Goal: Task Accomplishment & Management: Manage account settings

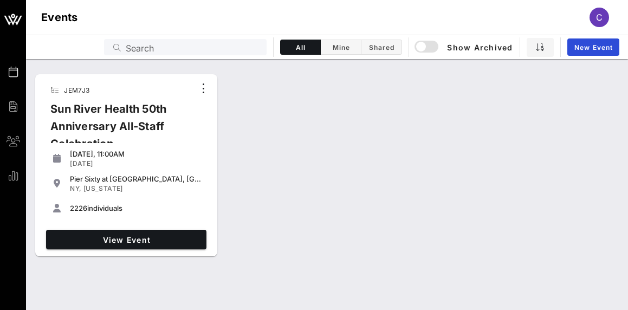
drag, startPoint x: 150, startPoint y: 109, endPoint x: 146, endPoint y: 130, distance: 21.5
click at [150, 109] on div "Sun River Health 50th Anniversary All-Staff Celebration" at bounding box center [118, 130] width 153 height 61
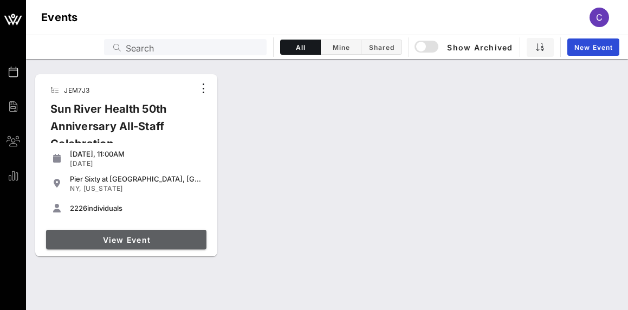
click at [171, 232] on link "View Event" at bounding box center [126, 240] width 160 height 20
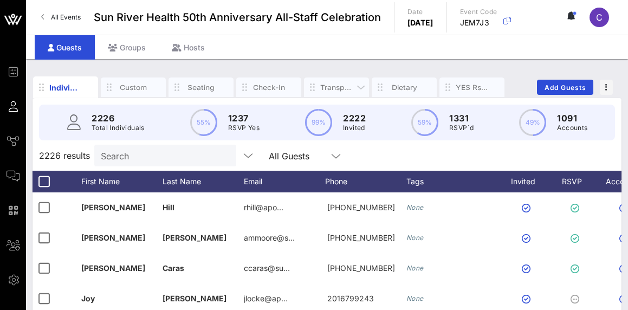
click at [333, 87] on div "Transportation" at bounding box center [336, 87] width 33 height 10
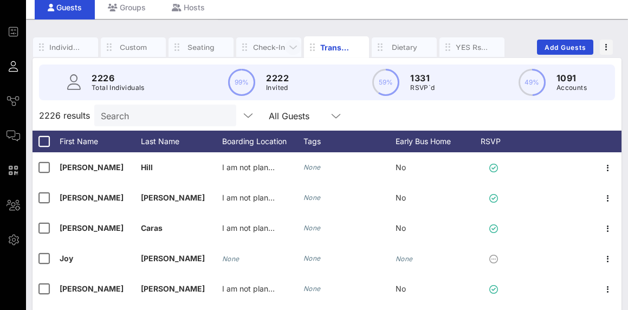
scroll to position [34, 0]
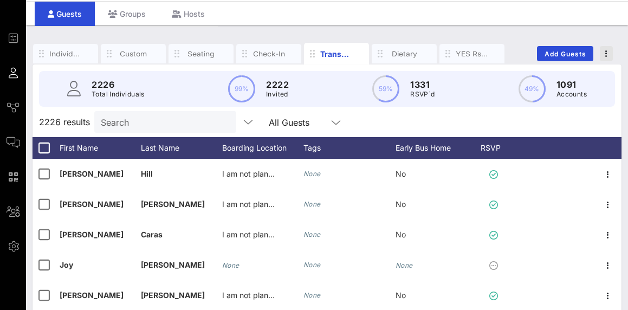
click at [607, 51] on icon "button" at bounding box center [606, 54] width 2 height 8
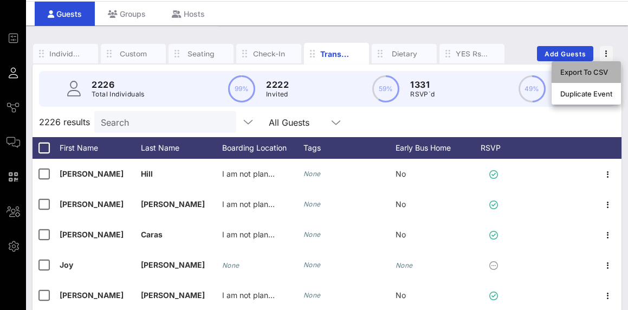
click at [596, 71] on div "Export To CSV" at bounding box center [586, 72] width 52 height 9
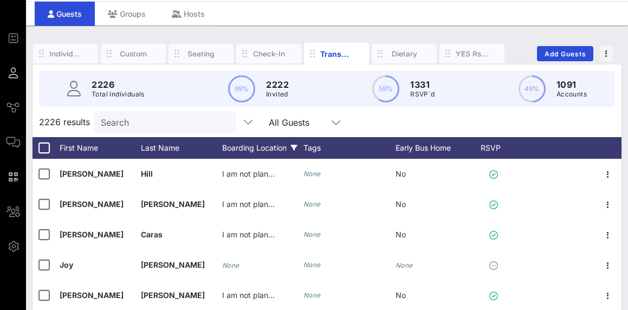
click at [234, 146] on div "Boarding Location" at bounding box center [262, 148] width 81 height 22
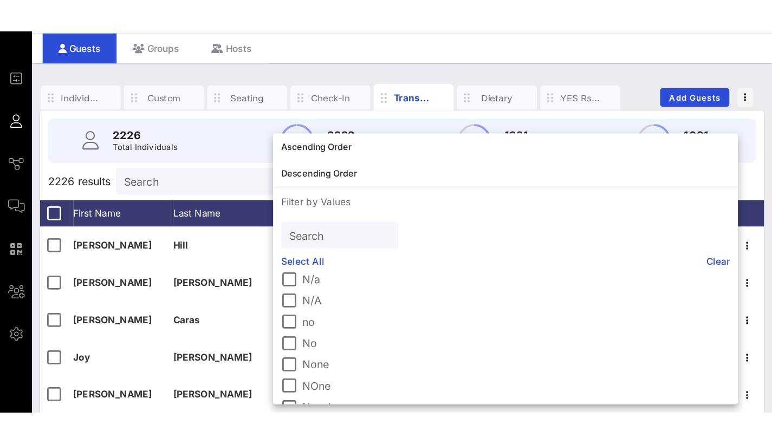
scroll to position [101, 0]
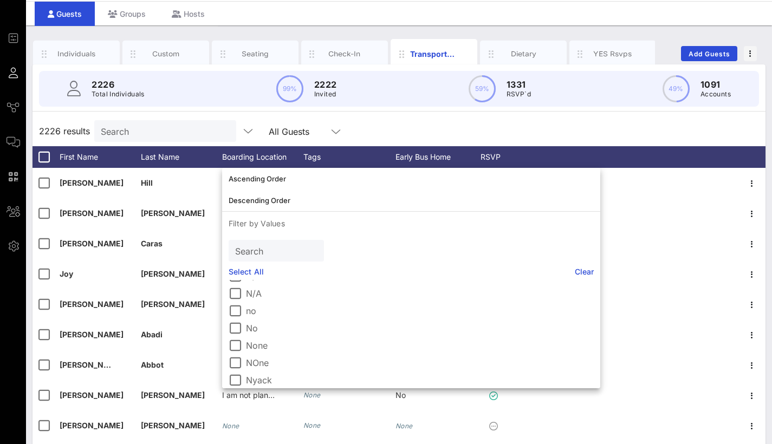
click at [406, 129] on div "2226 results Search All Guests" at bounding box center [399, 131] width 733 height 30
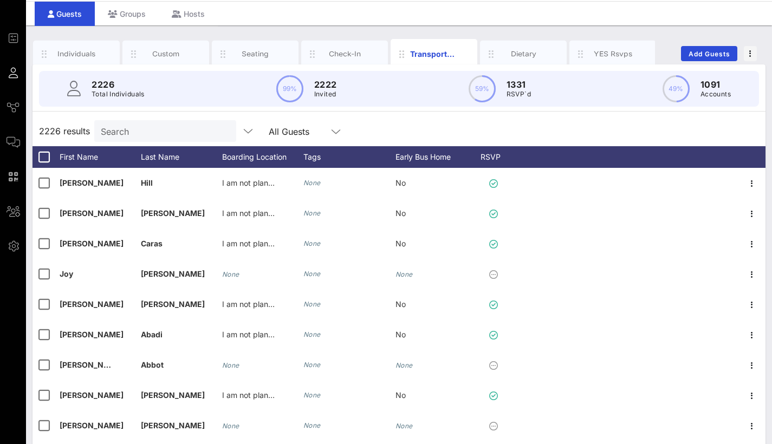
scroll to position [32, 0]
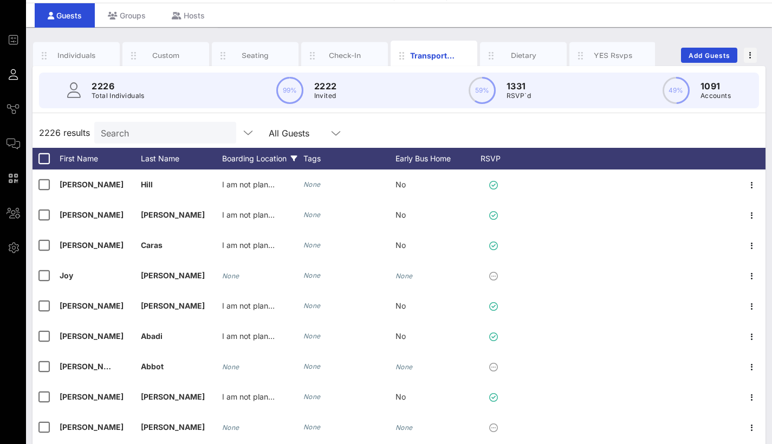
click at [289, 157] on div "Boarding Location" at bounding box center [262, 159] width 81 height 22
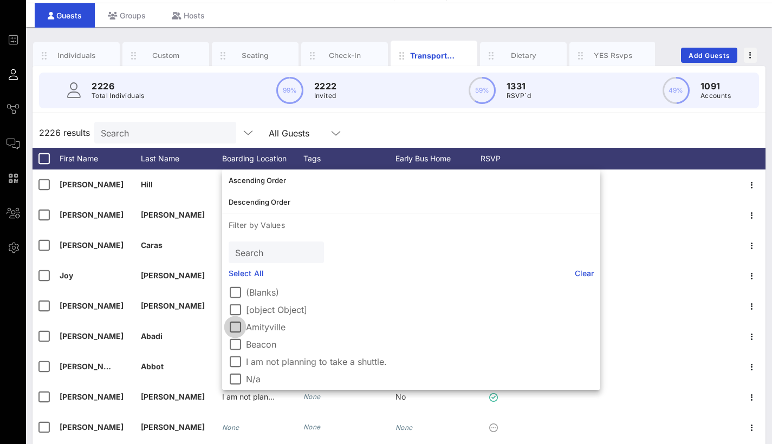
click at [234, 309] on div at bounding box center [235, 327] width 18 height 18
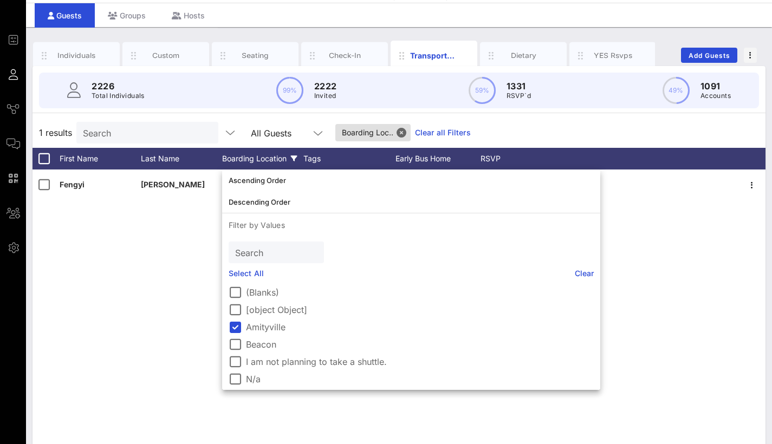
click at [600, 296] on div "(Blanks) [object Object] Amityville Beacon I am not planning to take a shuttle.…" at bounding box center [411, 336] width 378 height 108
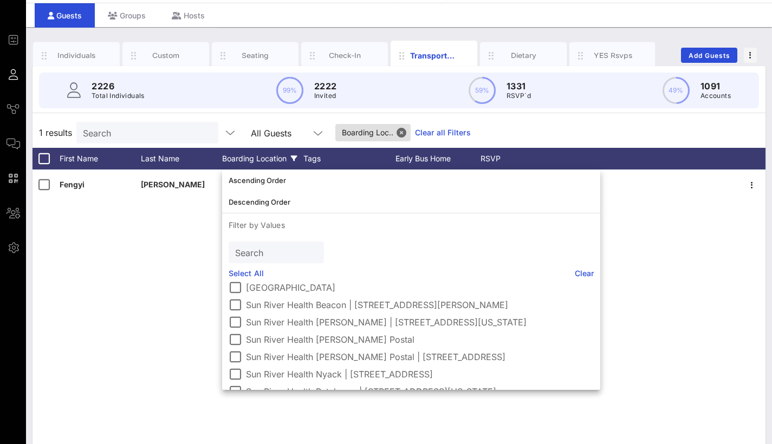
scroll to position [232, 0]
click at [233, 309] on div at bounding box center [235, 337] width 18 height 18
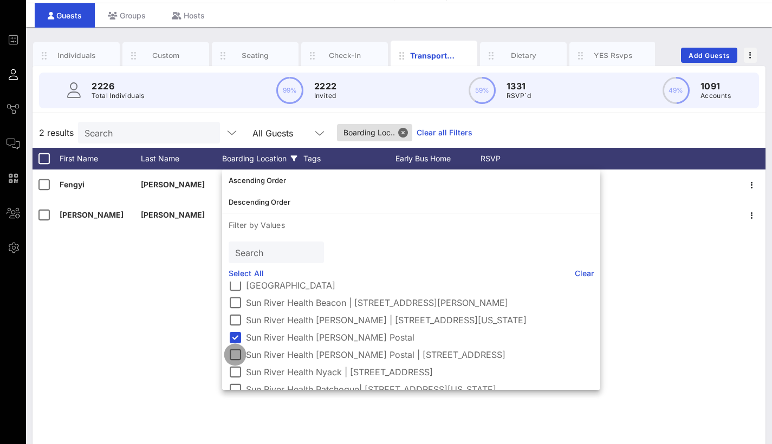
click at [240, 309] on div at bounding box center [235, 355] width 18 height 18
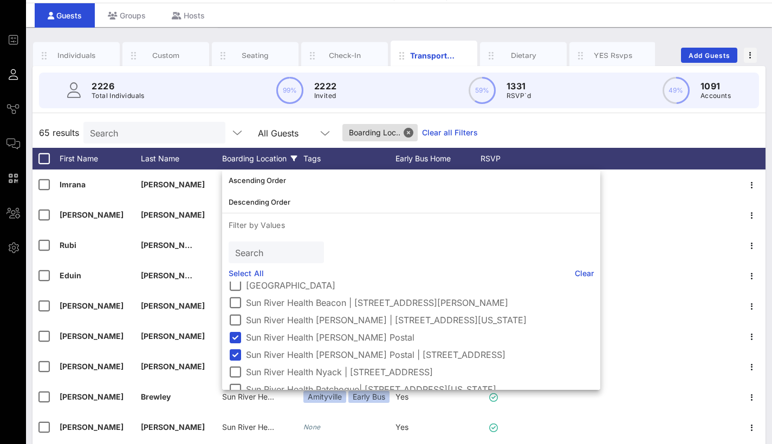
click at [627, 120] on div "65 results Search All Guests Boarding Loc.. Clear all Filters" at bounding box center [399, 133] width 733 height 30
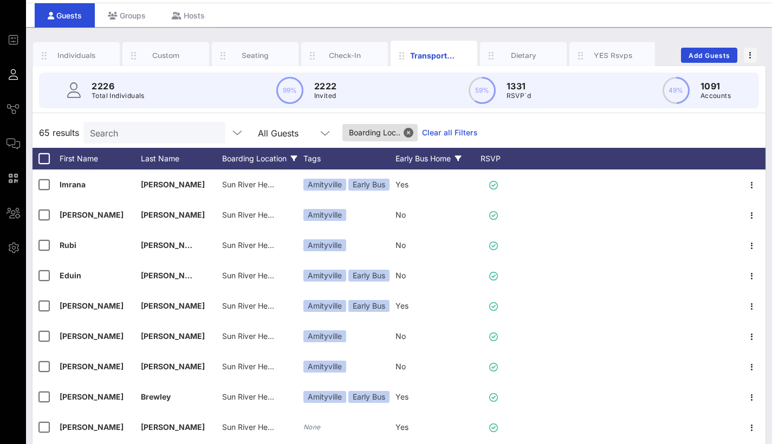
click at [425, 164] on div "Early Bus Home" at bounding box center [435, 159] width 81 height 22
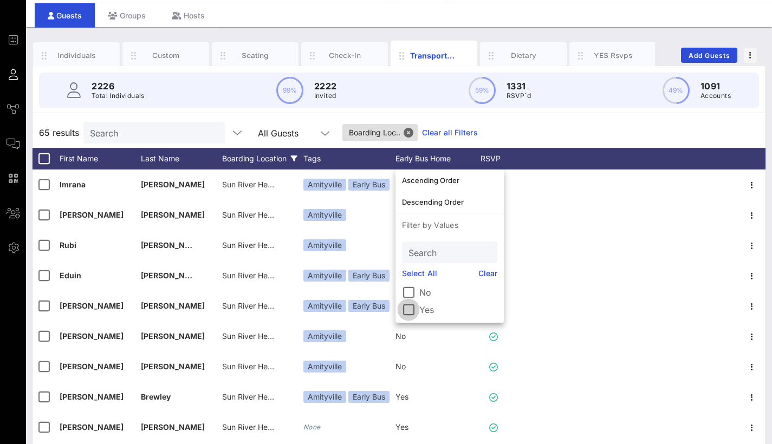
click at [412, 309] on div at bounding box center [408, 310] width 18 height 18
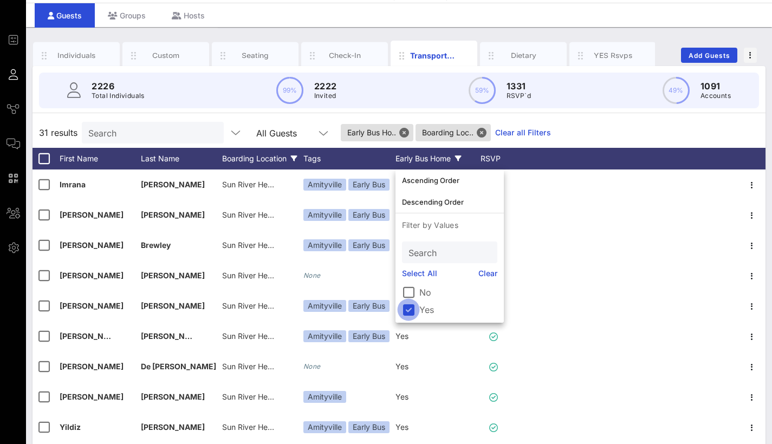
click at [411, 309] on div at bounding box center [408, 310] width 18 height 18
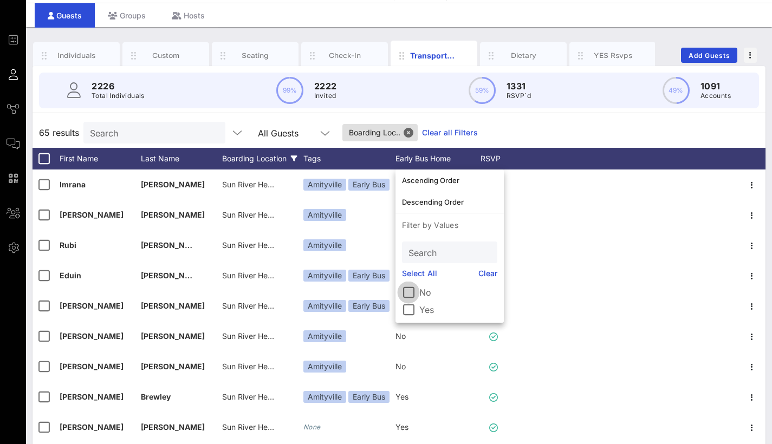
click at [409, 291] on div at bounding box center [408, 292] width 18 height 18
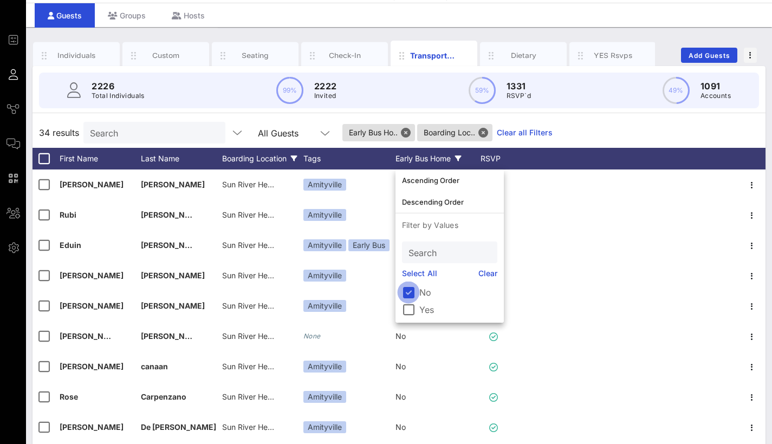
click at [408, 289] on div at bounding box center [408, 292] width 18 height 18
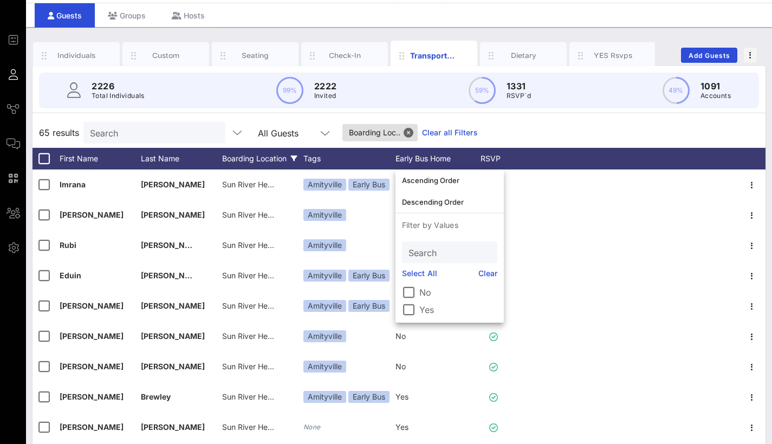
click at [278, 157] on div "Boarding Location" at bounding box center [262, 159] width 81 height 22
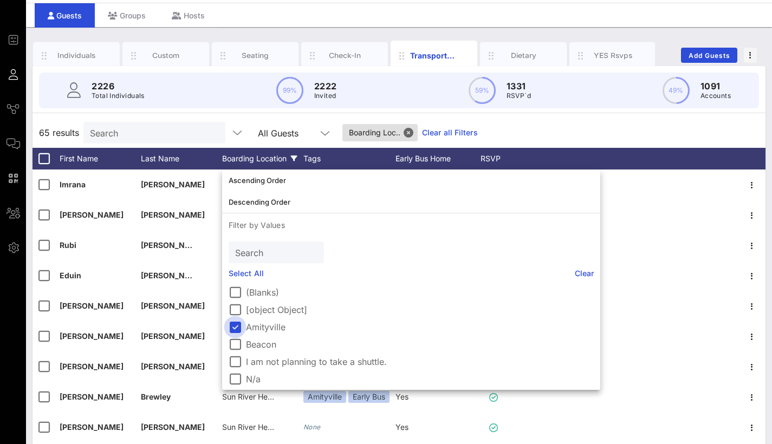
click at [239, 309] on div at bounding box center [235, 327] width 18 height 18
drag, startPoint x: 236, startPoint y: 345, endPoint x: 256, endPoint y: 344, distance: 19.5
click at [236, 309] on div at bounding box center [235, 344] width 18 height 18
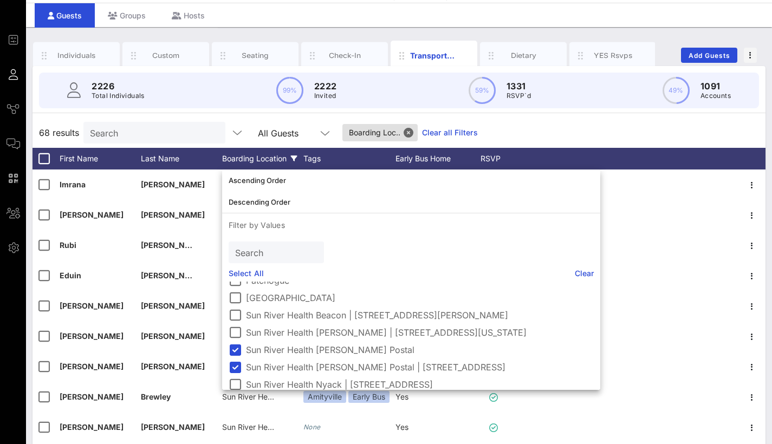
scroll to position [224, 0]
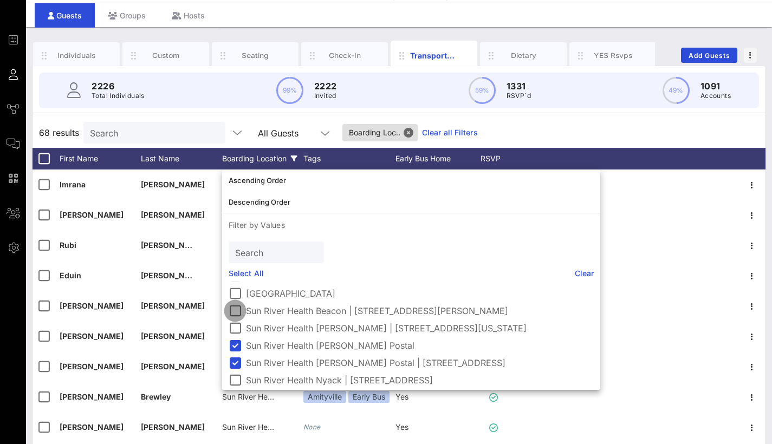
click at [229, 309] on div at bounding box center [235, 311] width 18 height 18
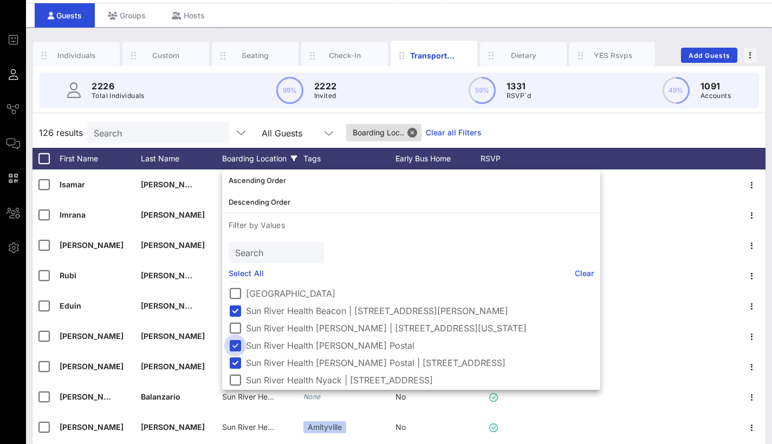
click at [233, 309] on div at bounding box center [235, 345] width 18 height 18
click at [237, 309] on div at bounding box center [235, 363] width 18 height 18
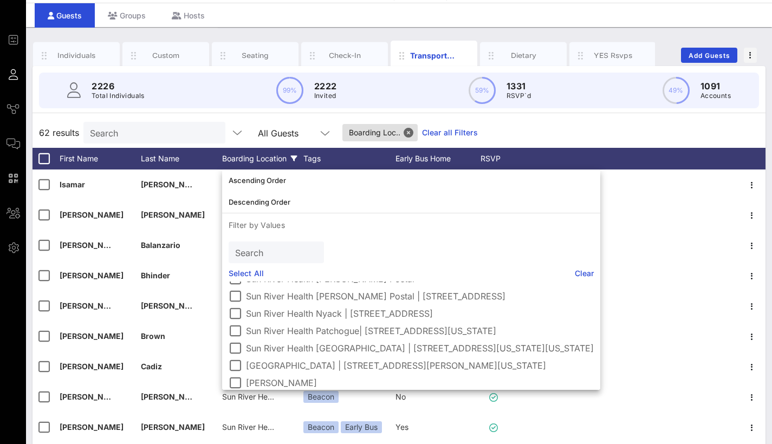
scroll to position [297, 0]
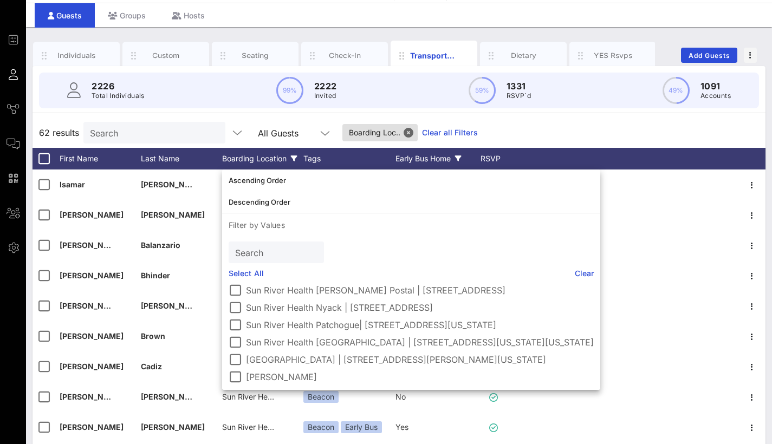
click at [439, 163] on div "Early Bus Home" at bounding box center [435, 159] width 81 height 22
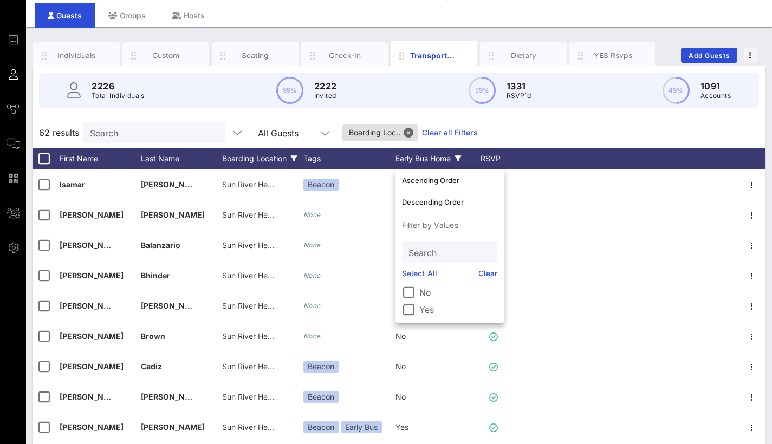
click at [440, 160] on div "Early Bus Home" at bounding box center [435, 159] width 81 height 22
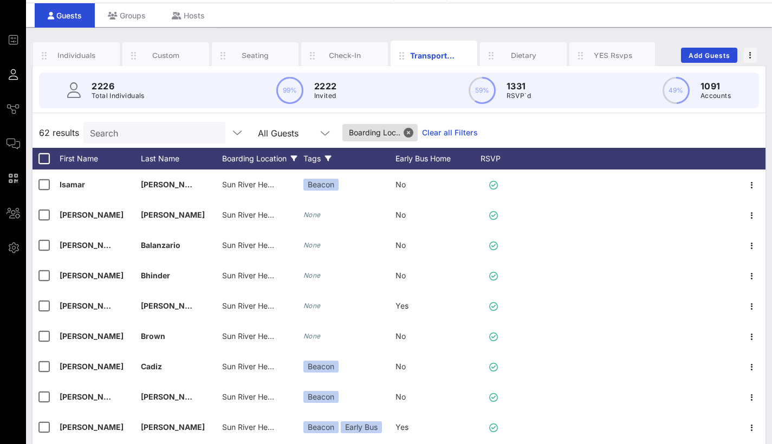
click at [322, 155] on div "Tags" at bounding box center [349, 159] width 92 height 22
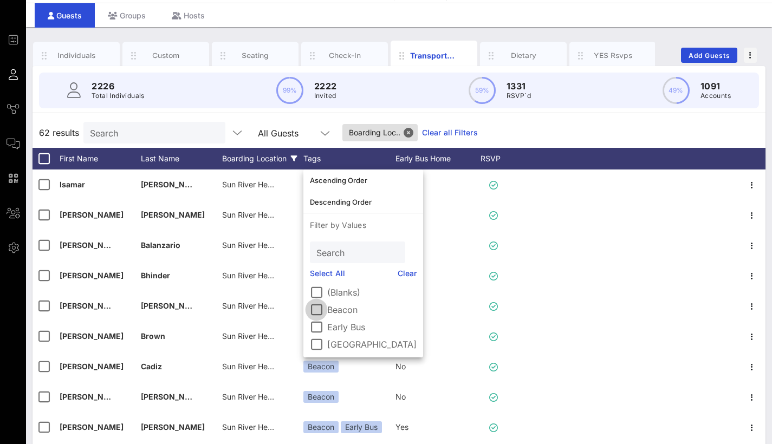
click at [319, 308] on div at bounding box center [316, 310] width 18 height 18
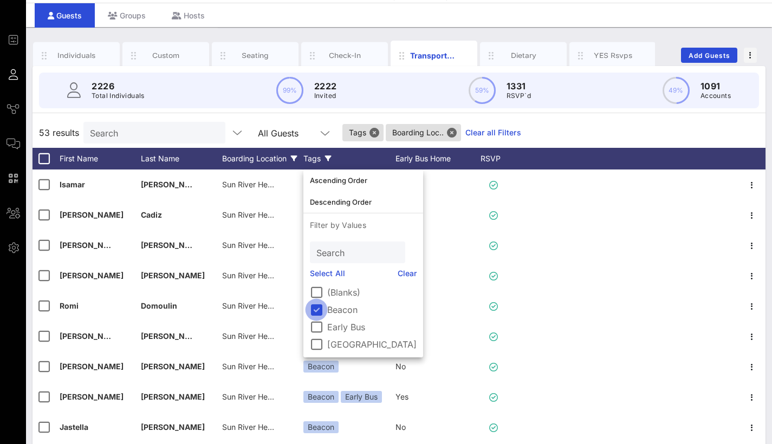
click at [319, 308] on div at bounding box center [316, 310] width 18 height 18
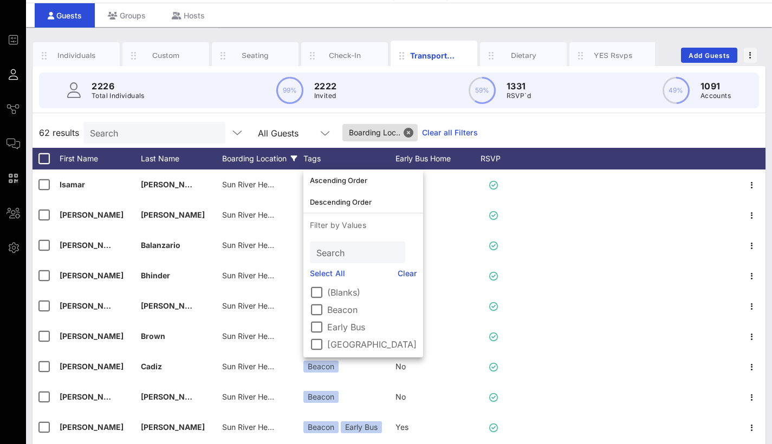
click at [249, 161] on div "Boarding Location" at bounding box center [262, 159] width 81 height 22
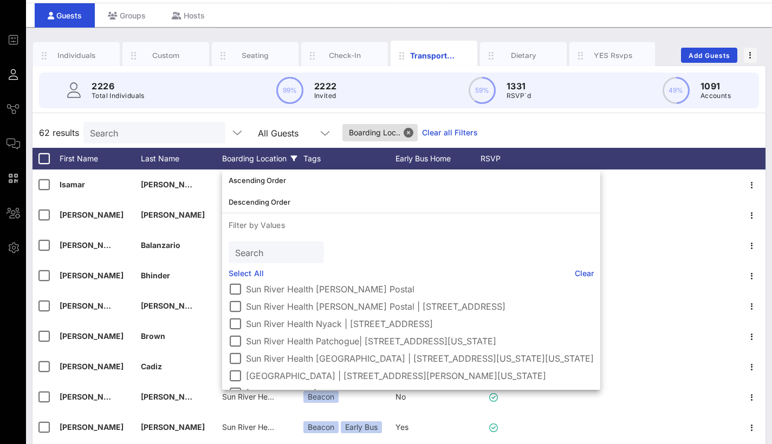
scroll to position [272, 0]
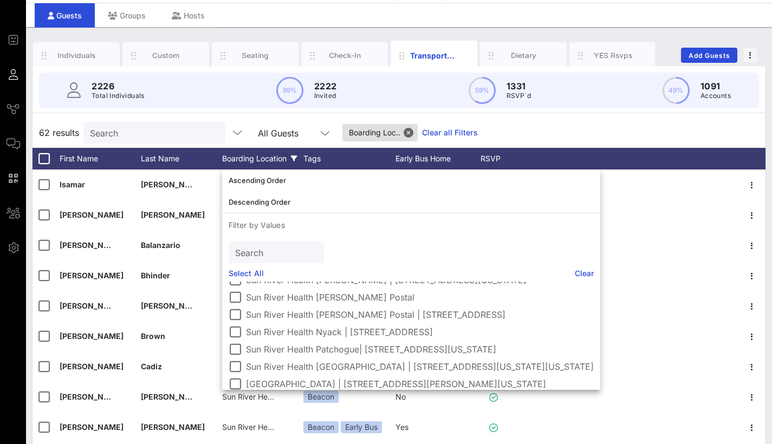
click at [529, 121] on div "62 results Search All Guests Boarding Loc.. Clear all Filters" at bounding box center [399, 133] width 733 height 30
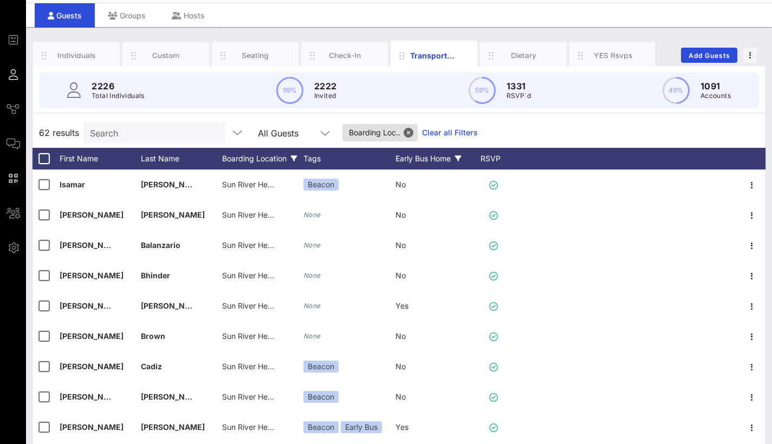
click at [425, 155] on div "Early Bus Home" at bounding box center [435, 159] width 81 height 22
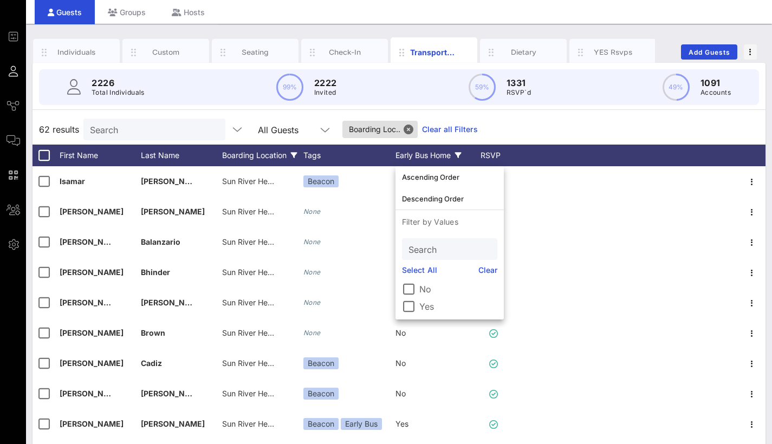
scroll to position [36, 0]
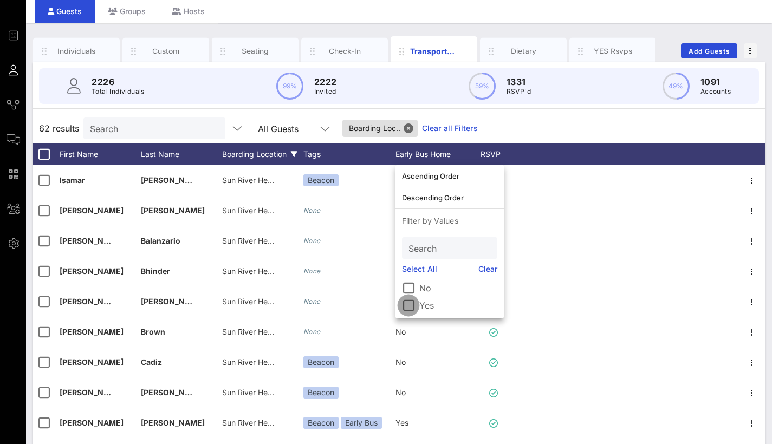
click at [406, 309] on div at bounding box center [408, 305] width 18 height 18
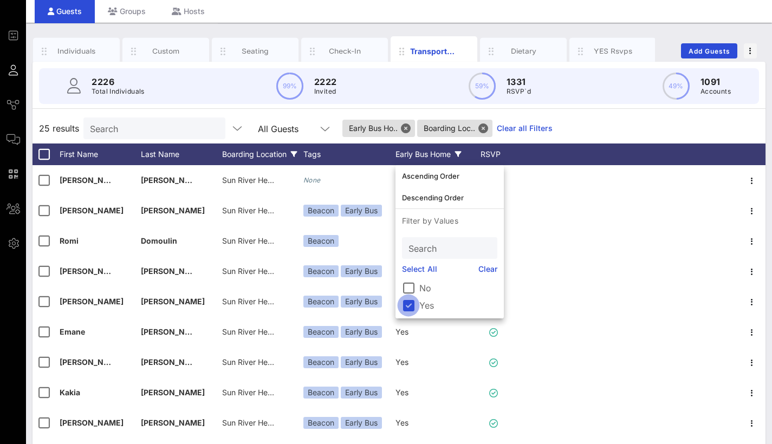
click at [405, 308] on div at bounding box center [408, 305] width 18 height 18
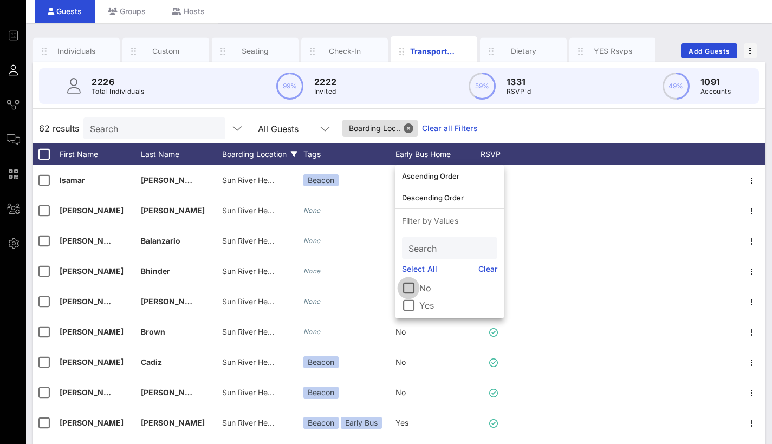
click at [403, 290] on div at bounding box center [408, 288] width 18 height 18
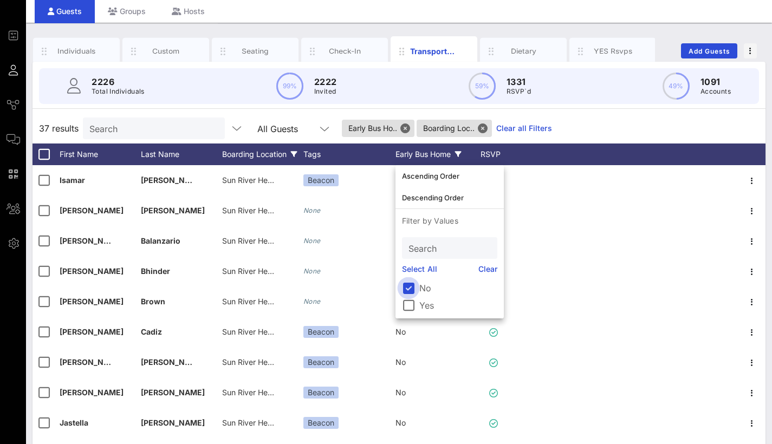
click at [409, 289] on div at bounding box center [408, 288] width 18 height 18
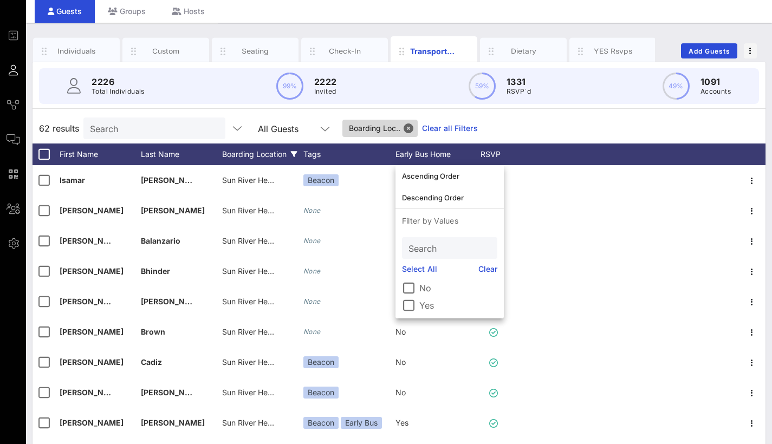
click at [410, 130] on button "Close" at bounding box center [409, 129] width 10 height 10
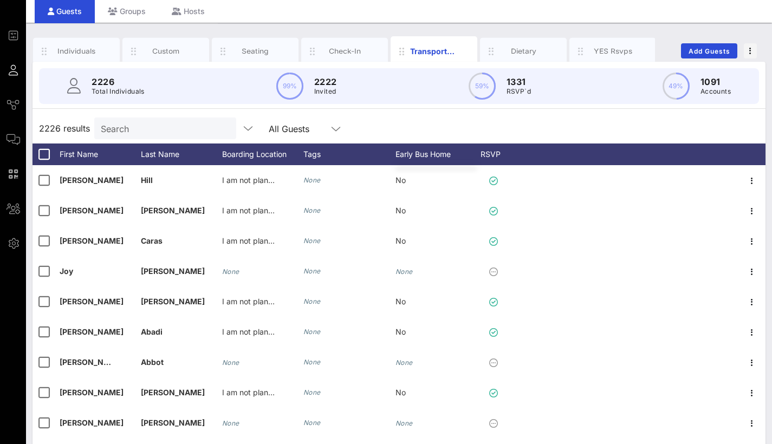
scroll to position [0, 0]
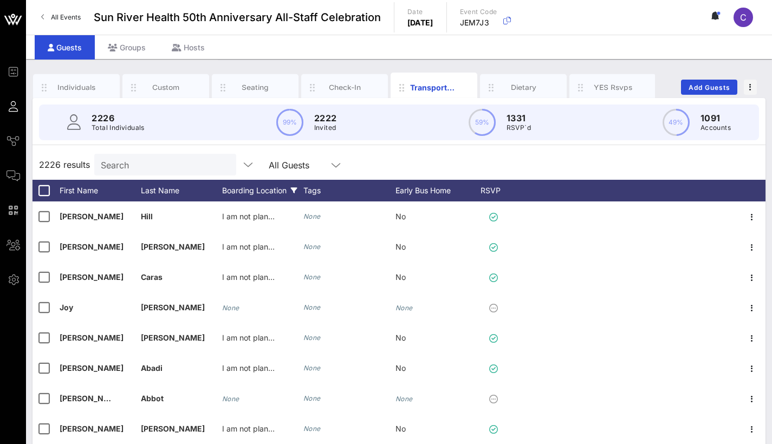
click at [226, 200] on div "Boarding Location" at bounding box center [262, 191] width 81 height 22
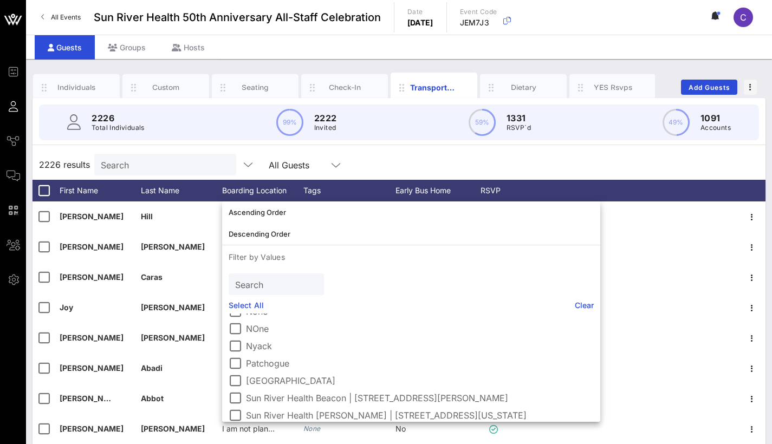
scroll to position [165, 0]
click at [233, 309] on div at bounding box center [235, 350] width 18 height 18
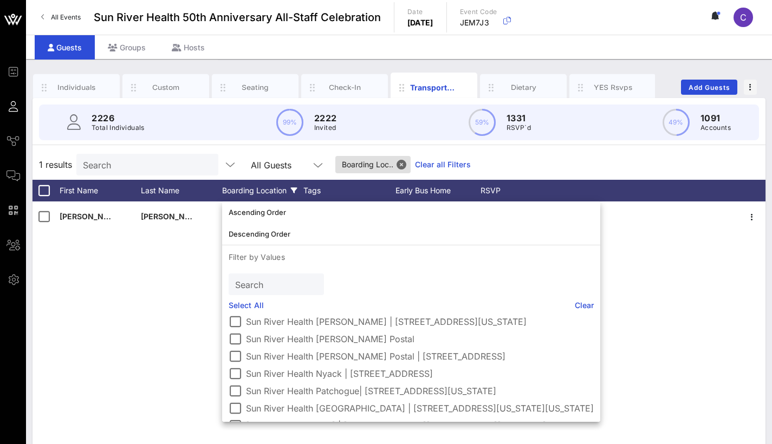
scroll to position [264, 0]
click at [236, 309] on div at bounding box center [235, 372] width 18 height 18
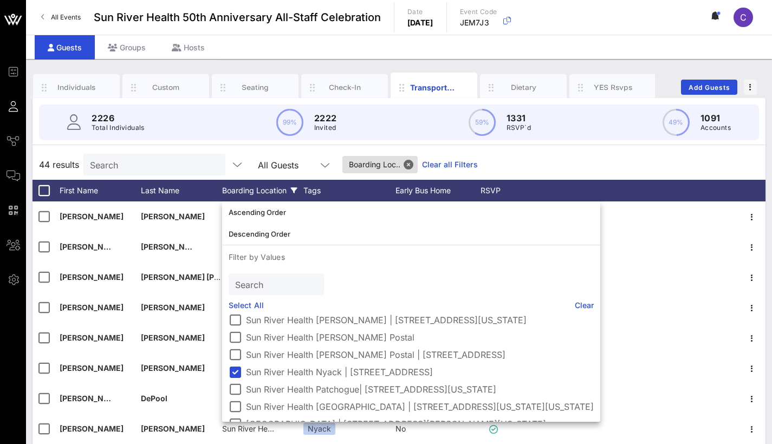
click at [573, 155] on div "44 results Search All Guests Boarding Loc.. Clear all Filters" at bounding box center [399, 165] width 733 height 30
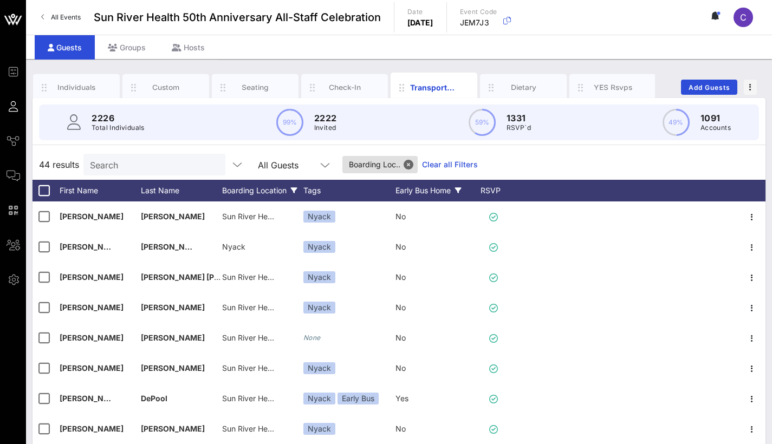
click at [431, 194] on div "Early Bus Home" at bounding box center [435, 191] width 81 height 22
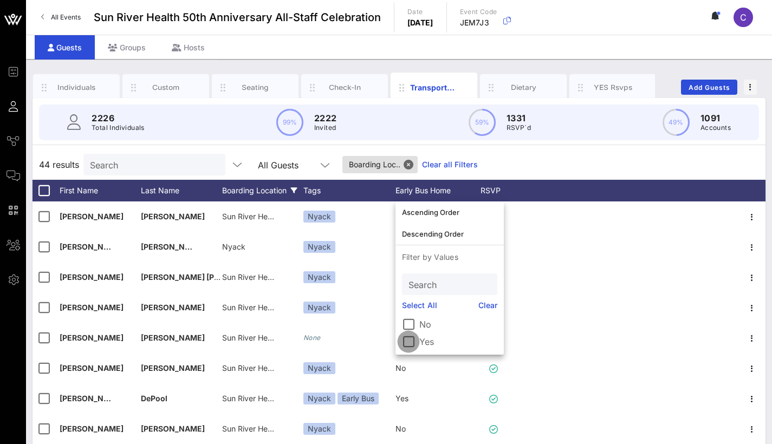
click at [412, 309] on div at bounding box center [408, 342] width 18 height 18
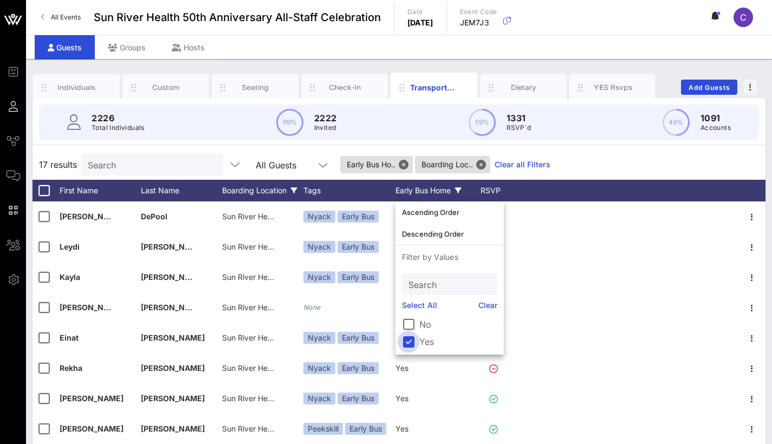
click at [408, 309] on div at bounding box center [408, 342] width 18 height 18
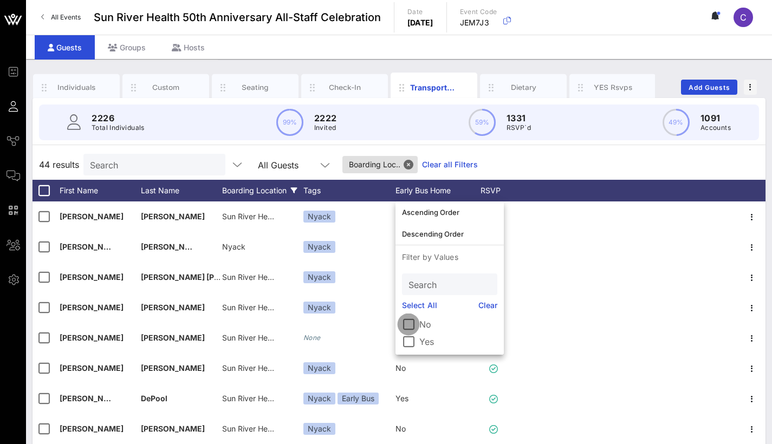
click at [409, 309] on div at bounding box center [408, 324] width 18 height 18
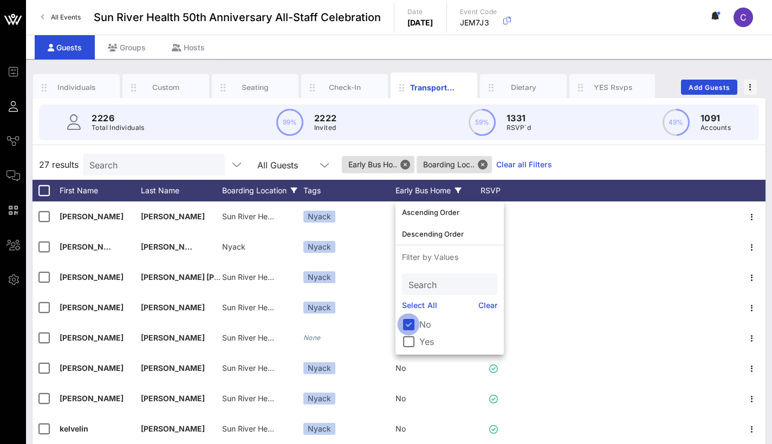
click at [412, 309] on div at bounding box center [408, 324] width 18 height 18
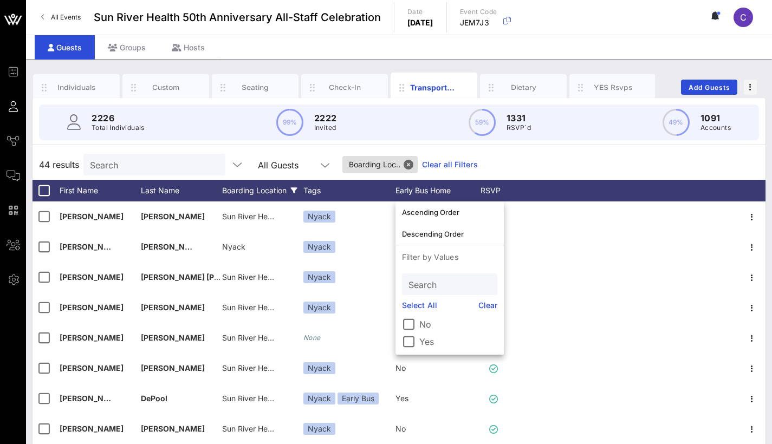
click at [413, 165] on button "Close" at bounding box center [409, 165] width 10 height 10
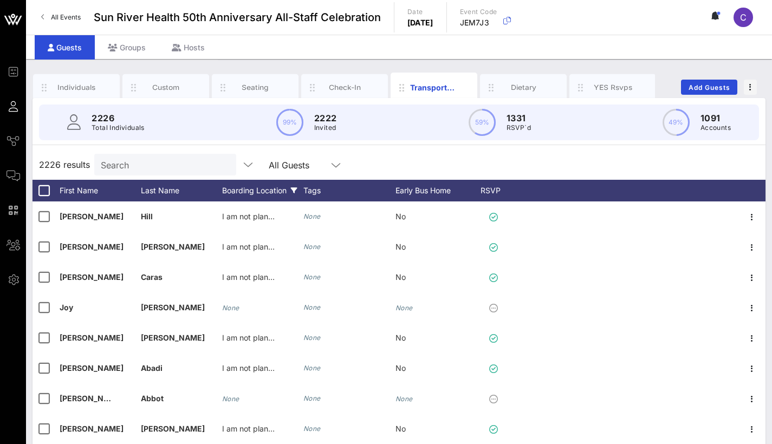
click at [254, 191] on div "Boarding Location" at bounding box center [262, 191] width 81 height 22
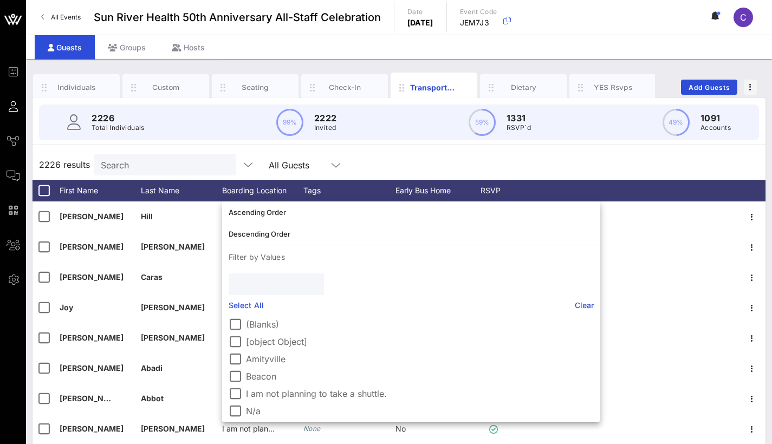
click at [265, 284] on input "text" at bounding box center [275, 284] width 80 height 14
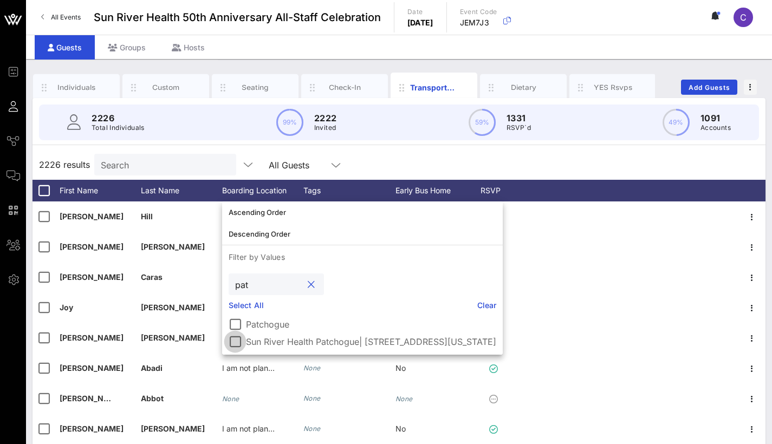
type input "pat"
click at [231, 309] on div at bounding box center [235, 324] width 18 height 18
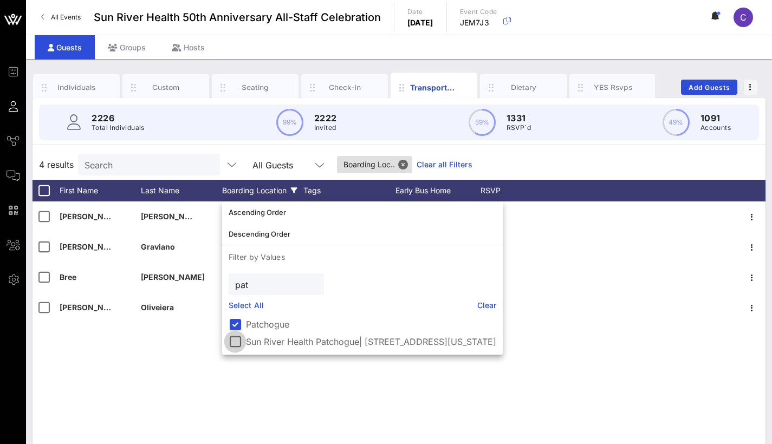
click at [237, 309] on div at bounding box center [235, 342] width 18 height 18
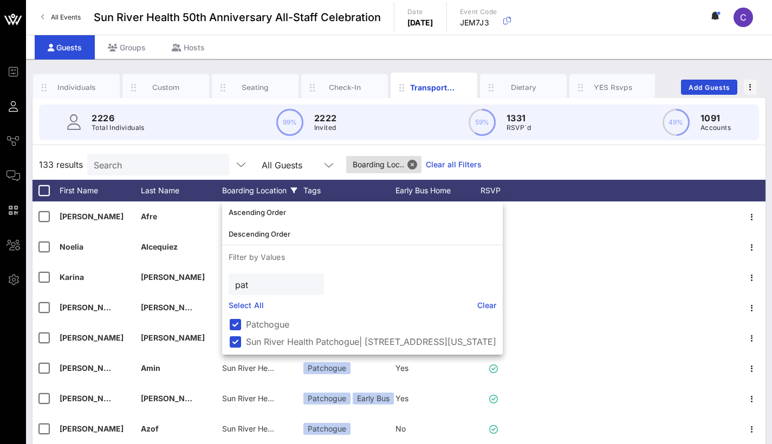
click at [571, 166] on div "133 results Search All Guests Boarding Loc.. Clear all Filters" at bounding box center [399, 165] width 733 height 30
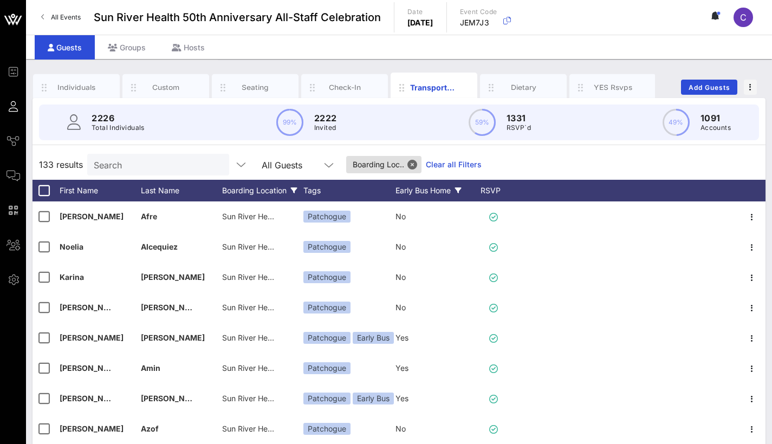
click at [432, 194] on div "Early Bus Home" at bounding box center [435, 191] width 81 height 22
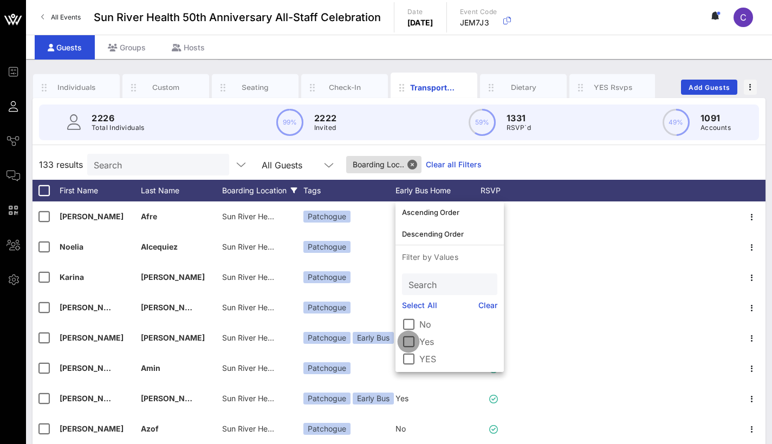
click at [411, 309] on div at bounding box center [408, 342] width 18 height 18
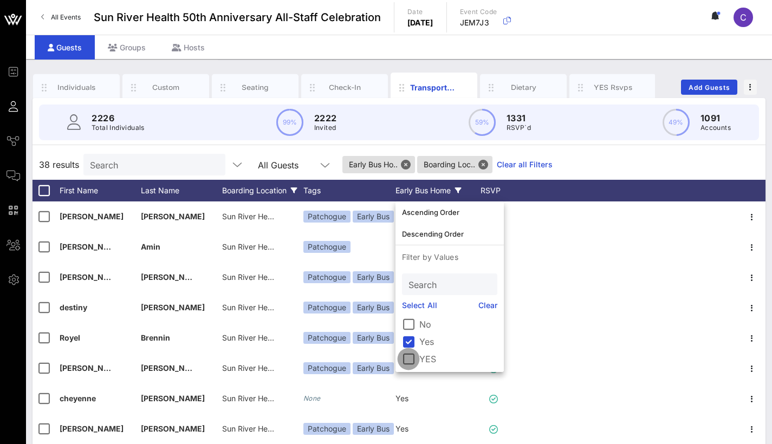
click at [408, 309] on div at bounding box center [408, 359] width 18 height 18
click at [414, 309] on div at bounding box center [408, 342] width 18 height 18
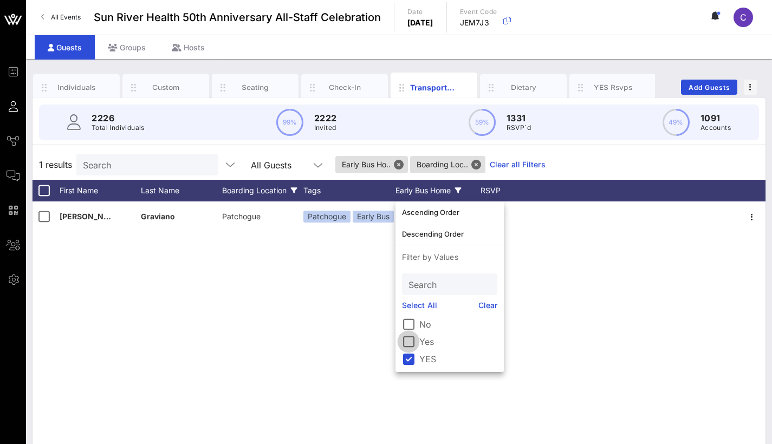
click at [404, 309] on div at bounding box center [408, 342] width 18 height 18
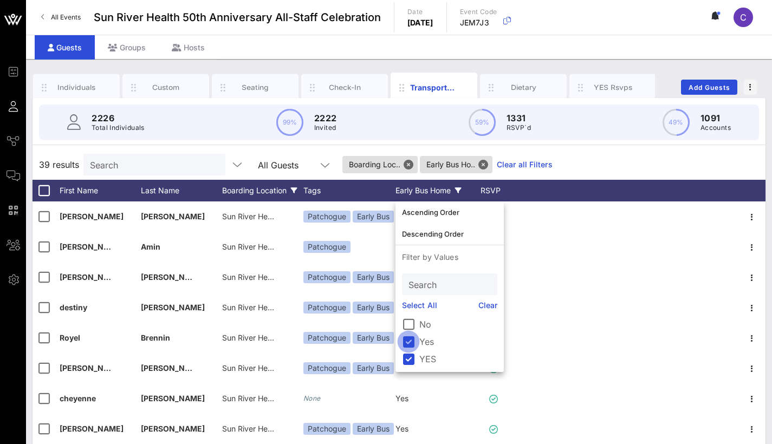
click at [409, 309] on div at bounding box center [408, 342] width 18 height 18
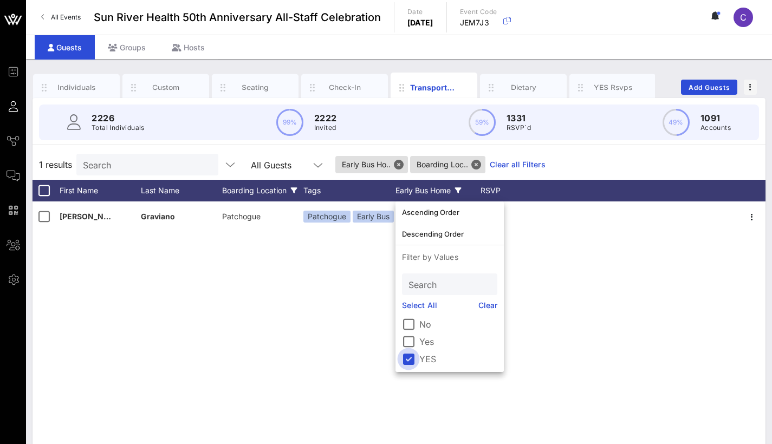
click at [411, 309] on div at bounding box center [408, 359] width 18 height 18
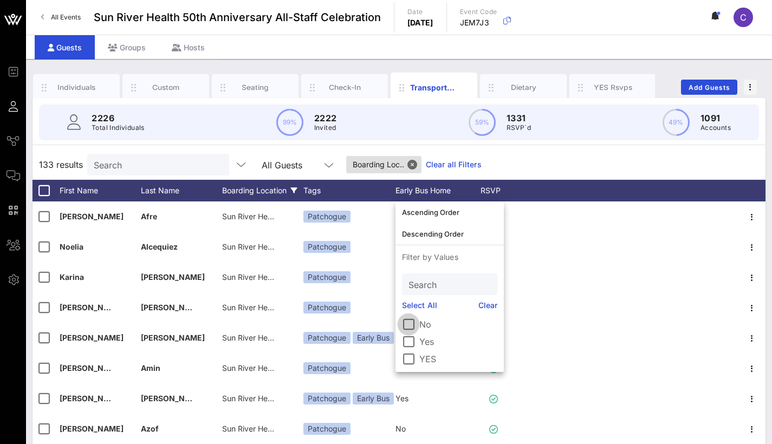
click at [408, 309] on div at bounding box center [408, 324] width 18 height 18
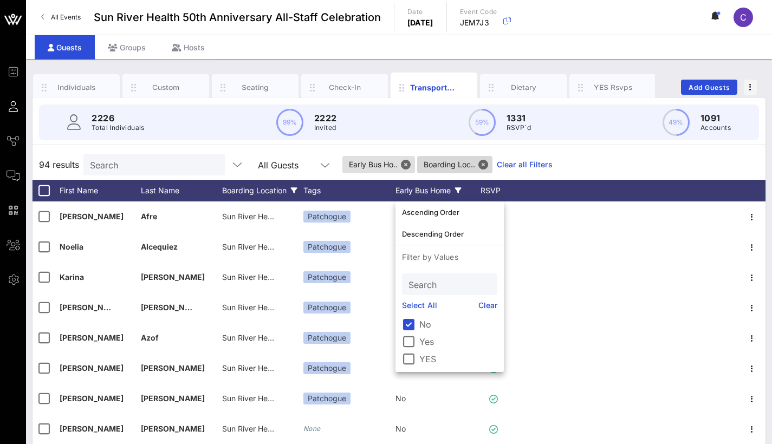
click at [488, 163] on button "Close" at bounding box center [483, 165] width 10 height 10
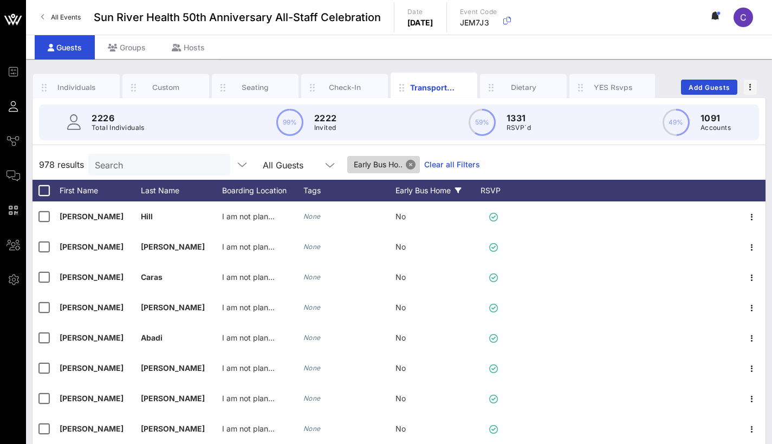
click at [413, 167] on button "Close" at bounding box center [411, 165] width 10 height 10
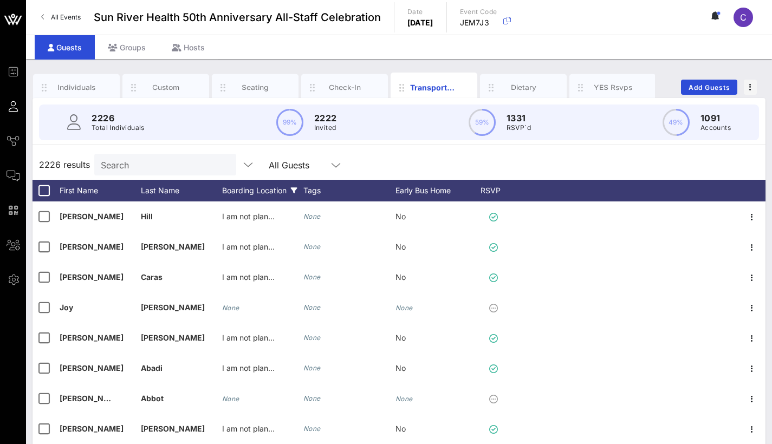
click at [252, 188] on div "Boarding Location" at bounding box center [262, 191] width 81 height 22
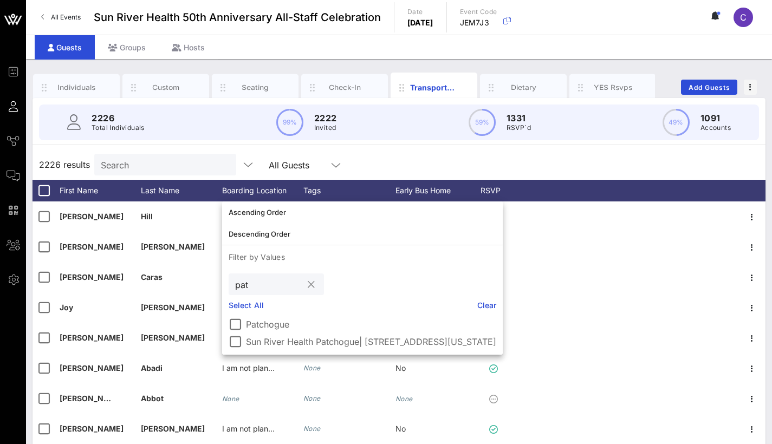
click at [314, 285] on button "clear icon" at bounding box center [311, 285] width 7 height 11
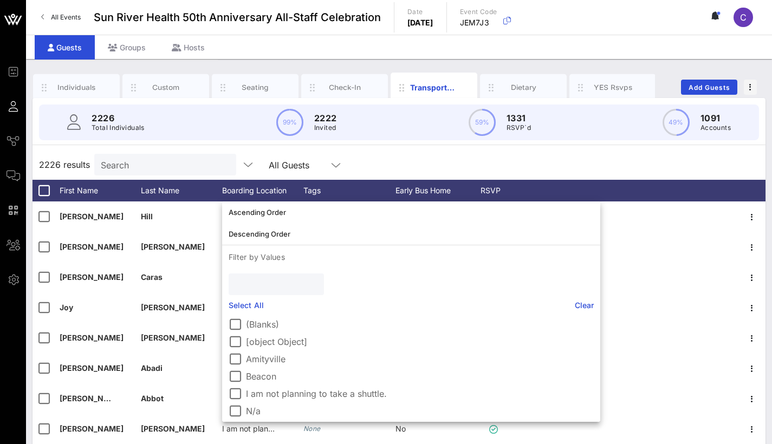
click at [274, 285] on input "text" at bounding box center [275, 284] width 80 height 14
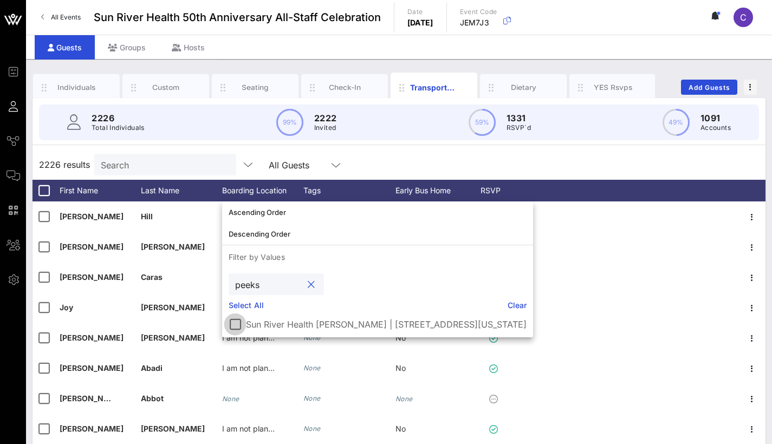
type input "peeks"
click at [237, 309] on div at bounding box center [235, 324] width 18 height 18
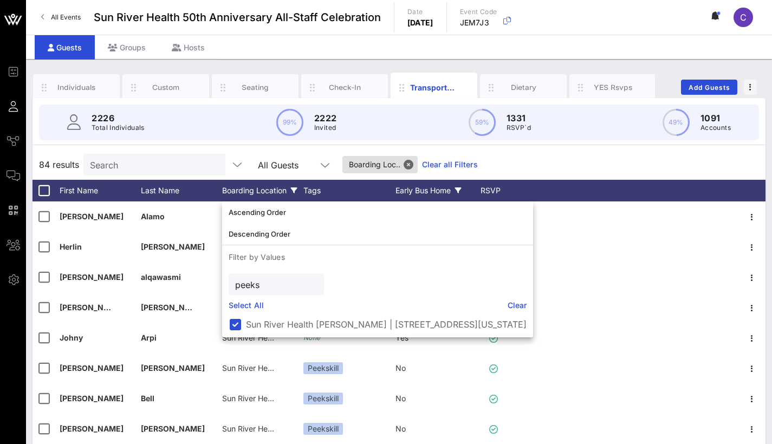
click at [429, 191] on div "Early Bus Home" at bounding box center [435, 191] width 81 height 22
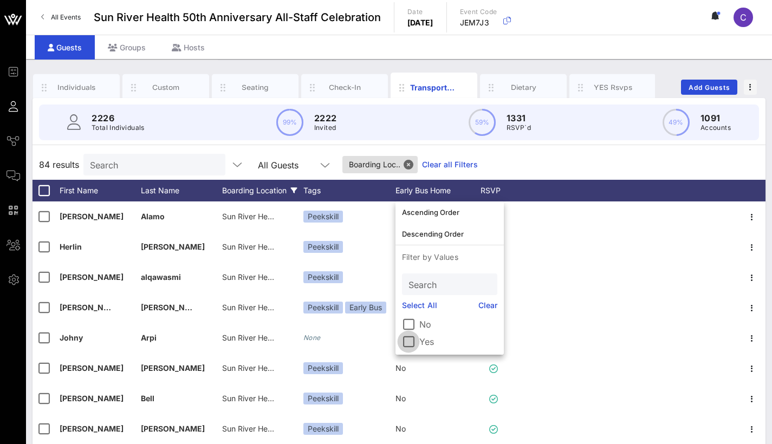
click at [410, 309] on div at bounding box center [408, 342] width 18 height 18
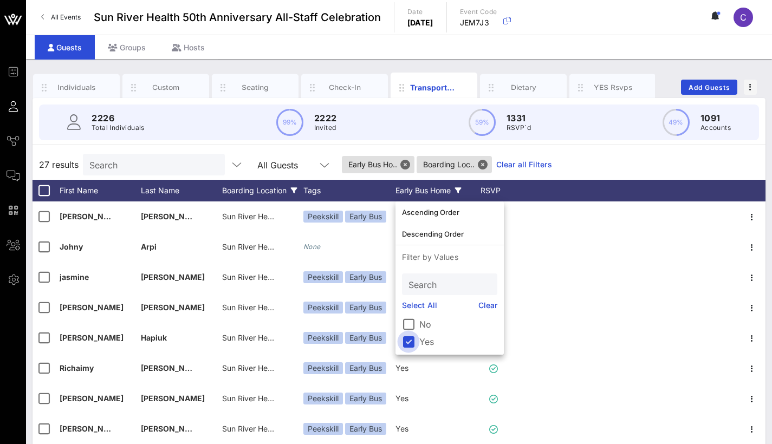
drag, startPoint x: 406, startPoint y: 324, endPoint x: 413, endPoint y: 337, distance: 15.1
click at [406, 309] on div at bounding box center [408, 324] width 18 height 18
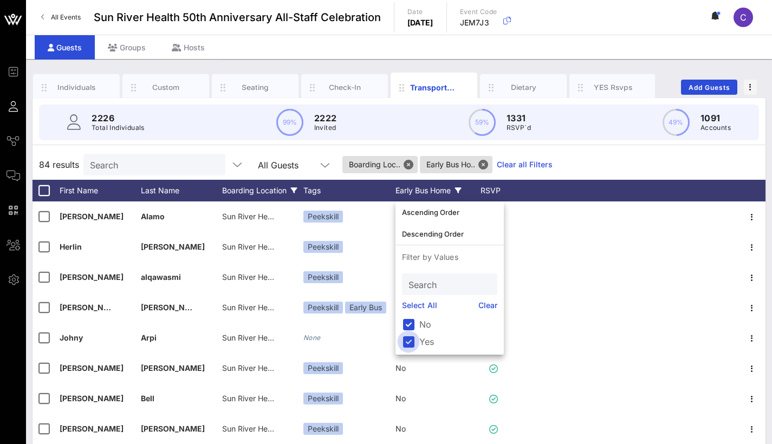
click at [411, 309] on div at bounding box center [408, 342] width 18 height 18
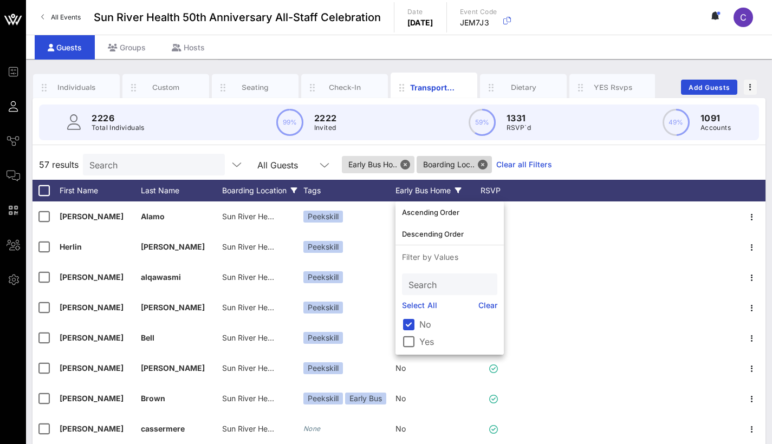
drag, startPoint x: 485, startPoint y: 164, endPoint x: 441, endPoint y: 166, distance: 44.5
click at [485, 164] on button "Close" at bounding box center [483, 165] width 10 height 10
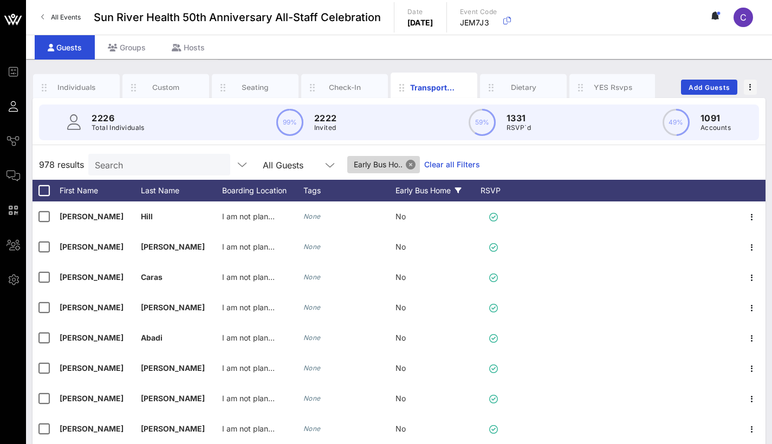
click at [412, 164] on button "Close" at bounding box center [411, 165] width 10 height 10
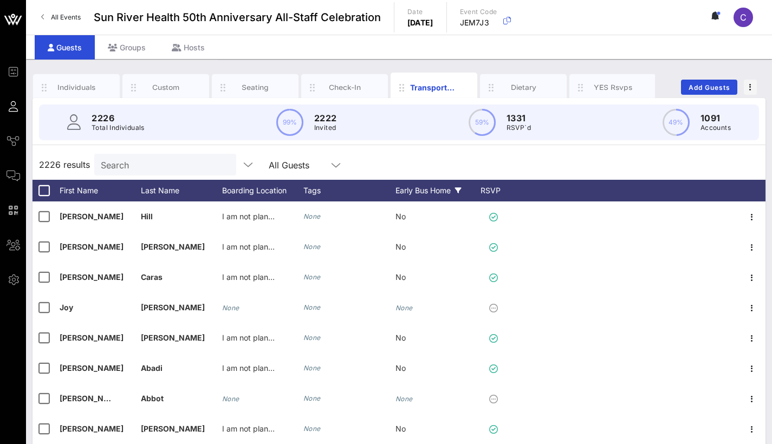
click at [439, 190] on div "Early Bus Home" at bounding box center [435, 191] width 81 height 22
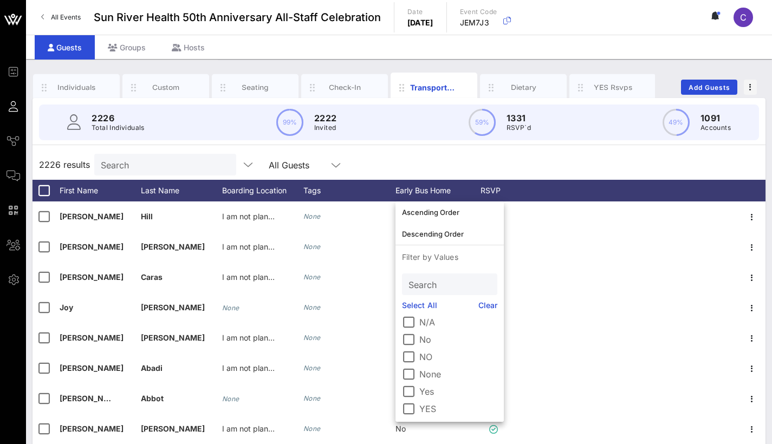
scroll to position [0, 0]
click at [263, 192] on div "Boarding Location" at bounding box center [262, 191] width 81 height 22
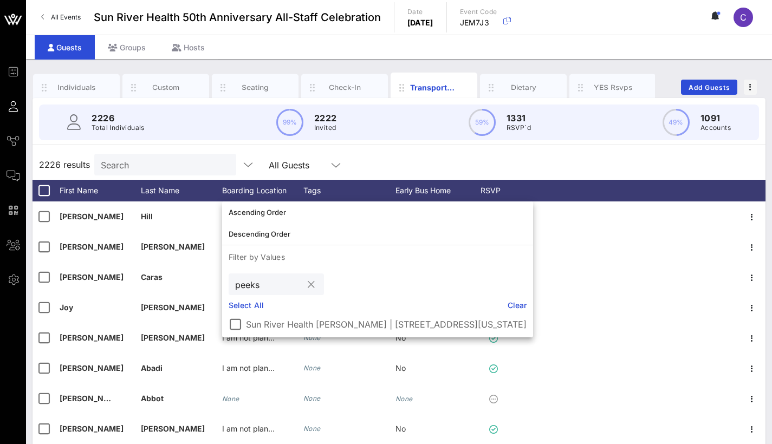
click at [314, 286] on button "clear icon" at bounding box center [311, 285] width 7 height 11
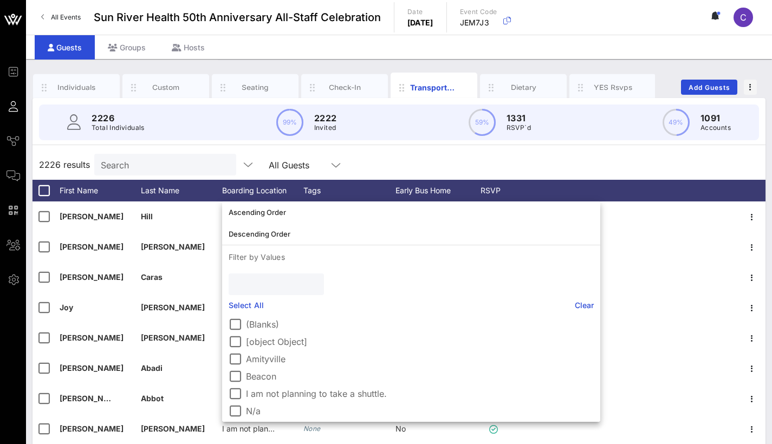
click at [283, 287] on input "text" at bounding box center [275, 284] width 80 height 14
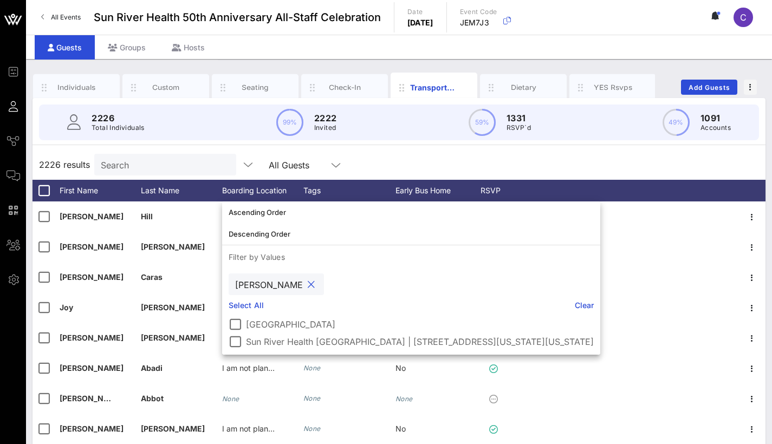
type input "tough"
drag, startPoint x: 257, startPoint y: 308, endPoint x: 233, endPoint y: 332, distance: 33.7
click at [233, 309] on div "Poughkeepsie Sun River Health Poughkeepsie | 75 Washington Street, Poughkeepsie…" at bounding box center [411, 334] width 378 height 41
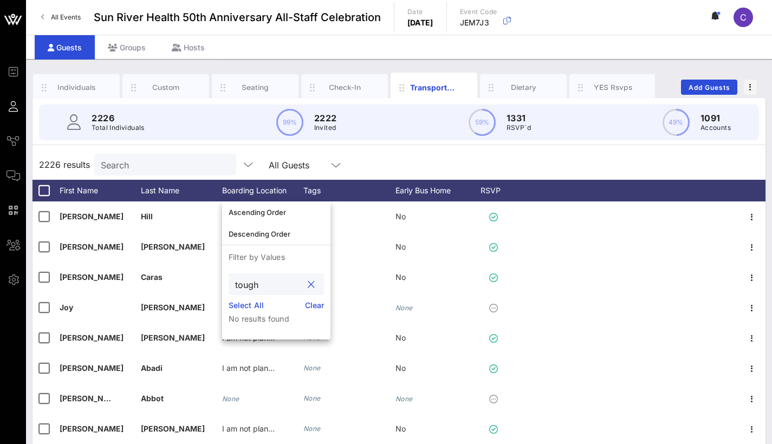
click at [272, 290] on input "tough" at bounding box center [268, 284] width 67 height 14
drag, startPoint x: 272, startPoint y: 290, endPoint x: 316, endPoint y: 282, distance: 44.1
click at [316, 282] on div at bounding box center [310, 284] width 13 height 13
click at [311, 283] on button "clear icon" at bounding box center [311, 285] width 7 height 11
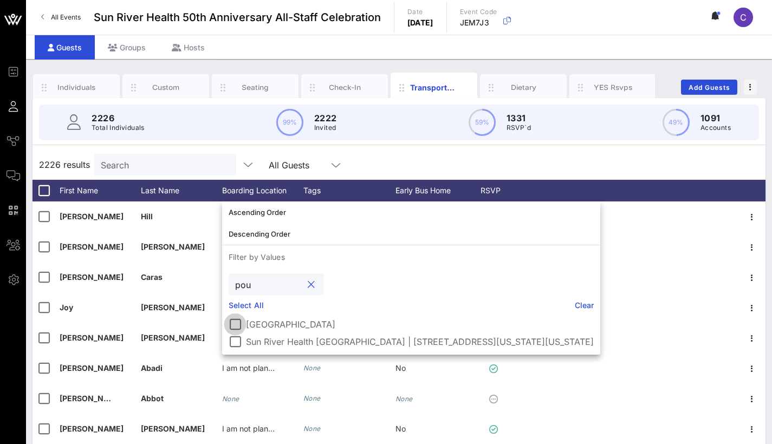
type input "pou"
drag, startPoint x: 238, startPoint y: 322, endPoint x: 239, endPoint y: 328, distance: 6.6
click at [238, 309] on div at bounding box center [235, 324] width 18 height 18
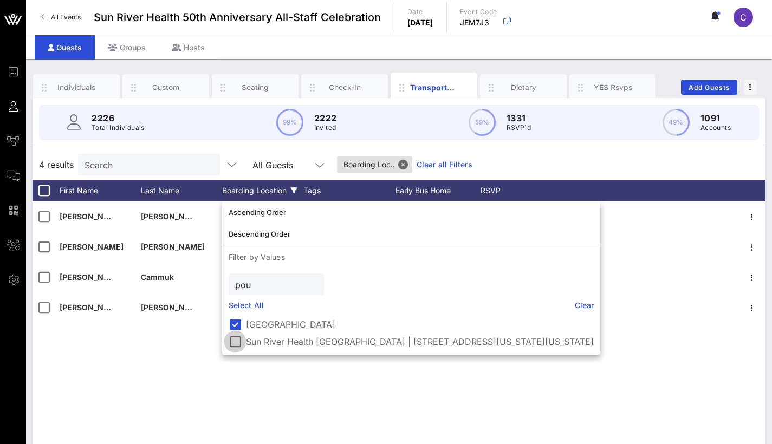
click at [236, 309] on div at bounding box center [235, 342] width 18 height 18
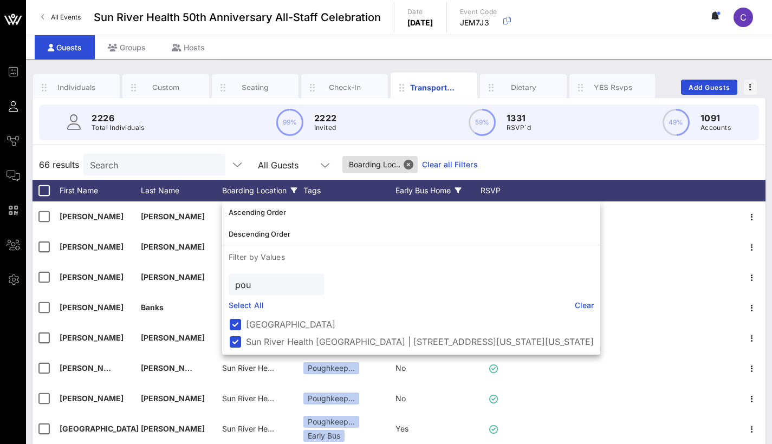
click at [420, 197] on div "Early Bus Home" at bounding box center [435, 191] width 81 height 22
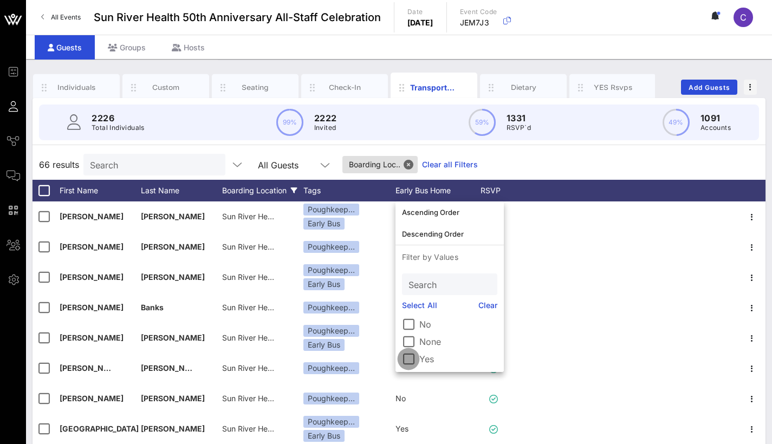
click at [404, 309] on div at bounding box center [408, 359] width 18 height 18
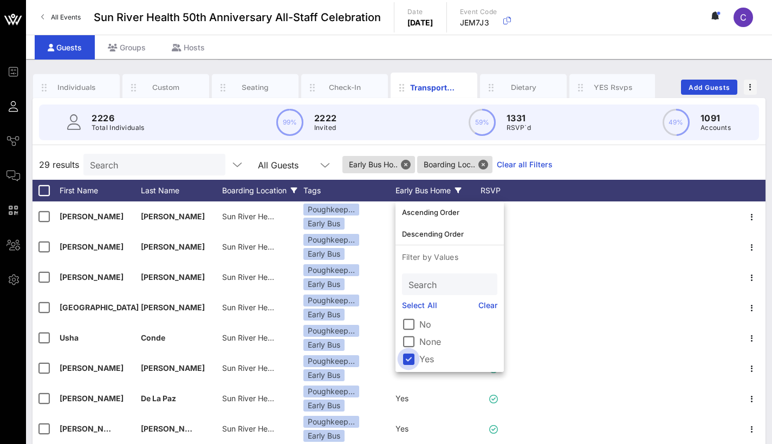
click at [414, 309] on div at bounding box center [408, 359] width 18 height 18
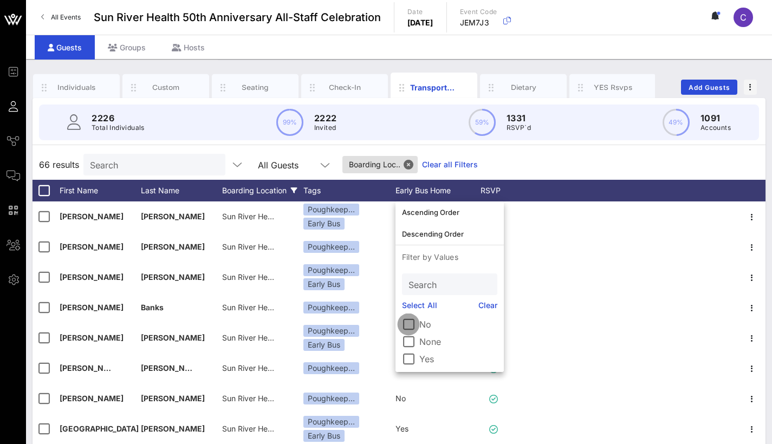
click at [407, 309] on div at bounding box center [408, 324] width 18 height 18
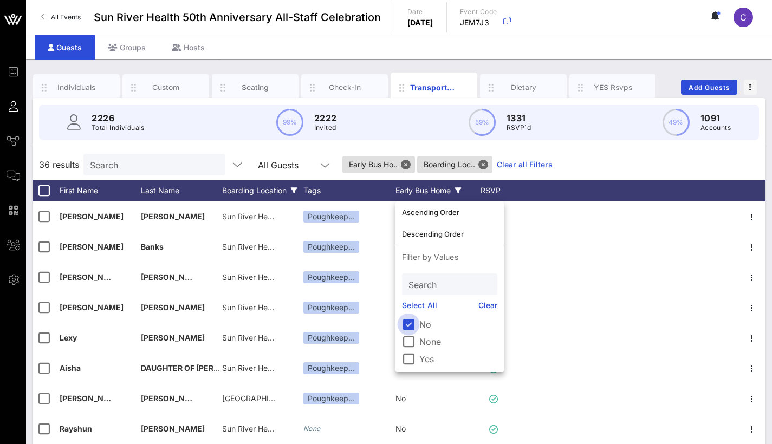
click at [408, 309] on div at bounding box center [408, 324] width 18 height 18
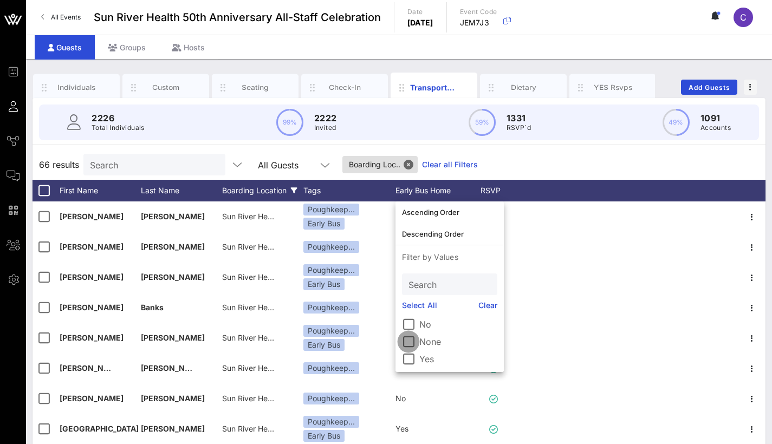
click at [410, 309] on div at bounding box center [408, 342] width 18 height 18
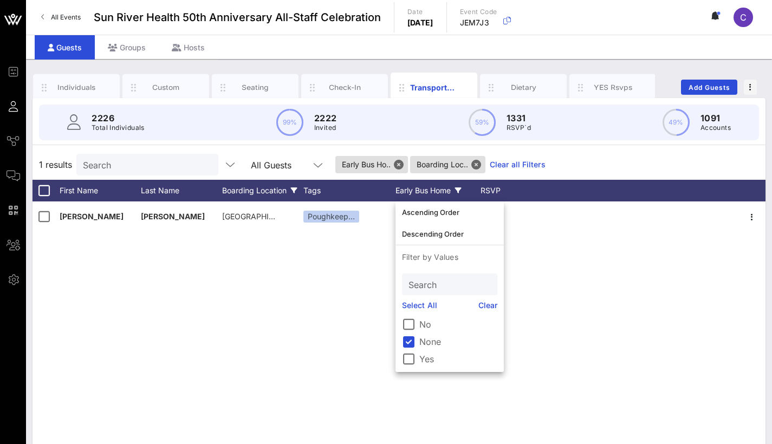
click at [179, 269] on div "Gia Vazquez Poughkeepsie Poughkeep… None" at bounding box center [399, 364] width 733 height 325
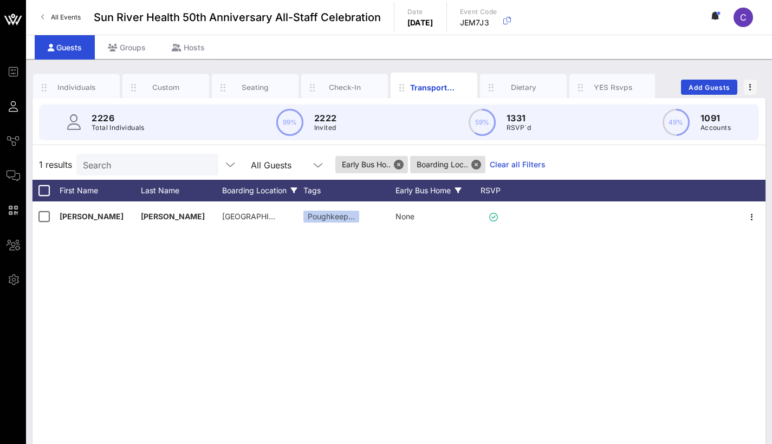
click at [152, 162] on input "Search" at bounding box center [146, 165] width 127 height 14
type input "a"
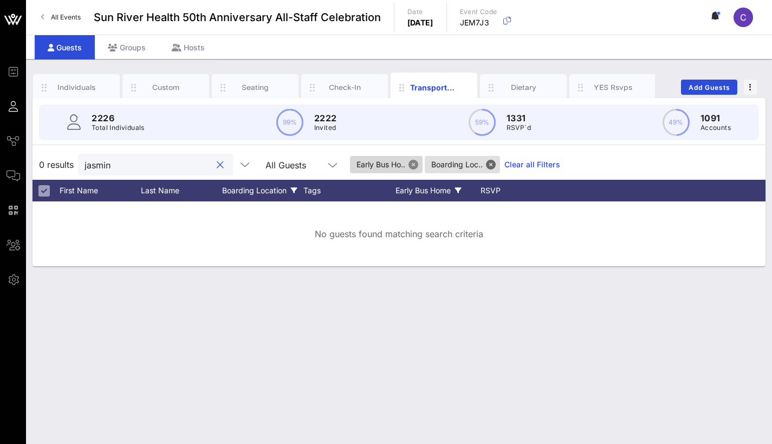
type input "jasmin"
click at [414, 164] on button "Close" at bounding box center [413, 165] width 10 height 10
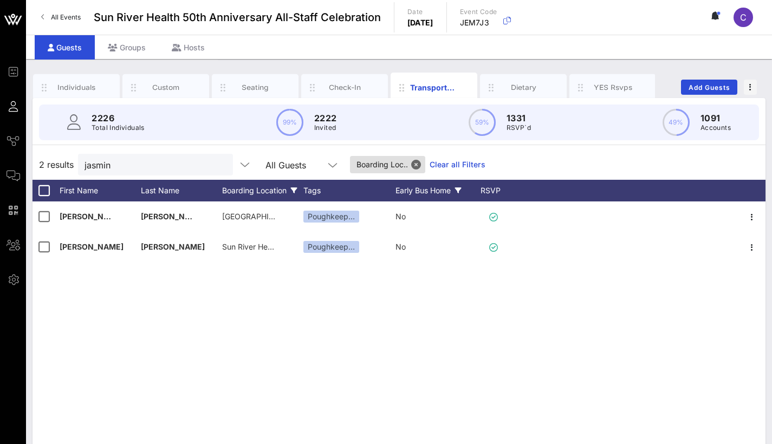
click at [423, 192] on div "Early Bus Home" at bounding box center [435, 191] width 81 height 22
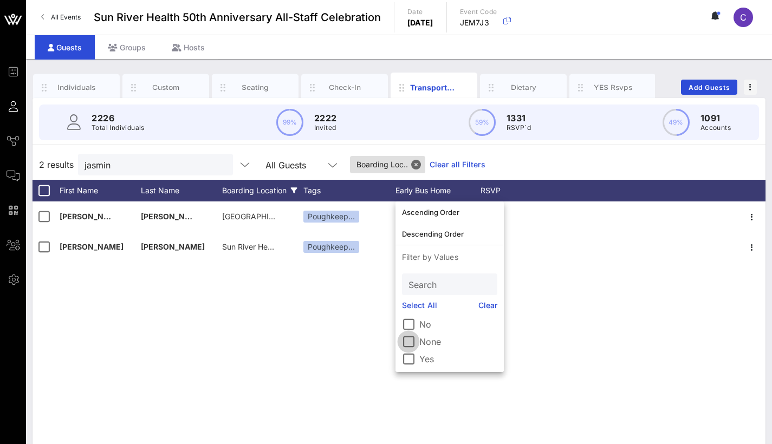
click at [404, 309] on div at bounding box center [408, 342] width 18 height 18
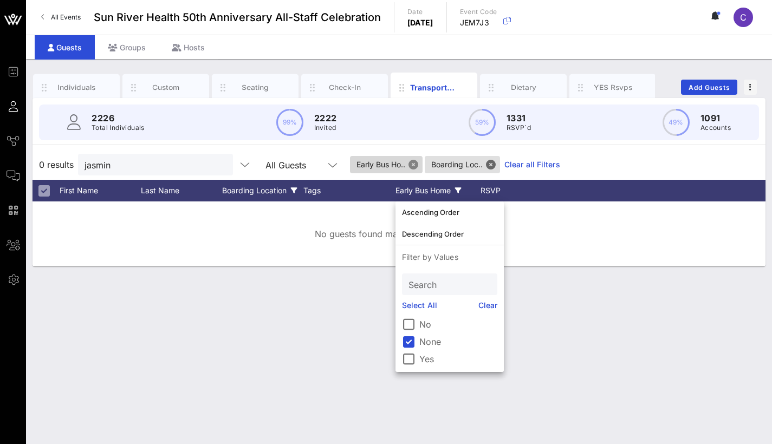
click at [418, 166] on button "Close" at bounding box center [413, 165] width 10 height 10
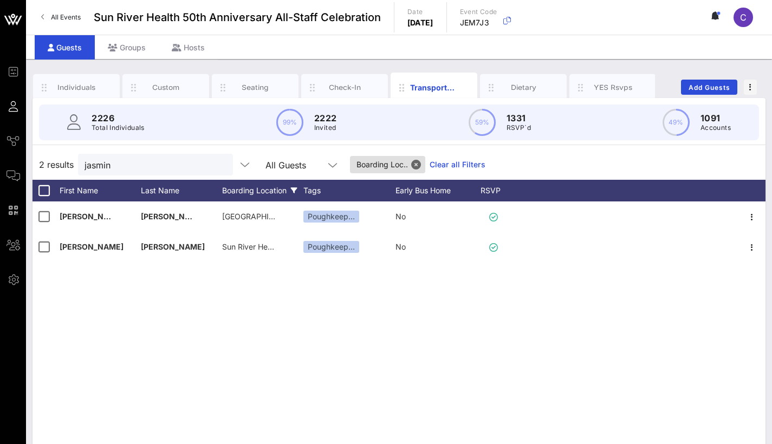
click at [418, 161] on button "Close" at bounding box center [416, 165] width 10 height 10
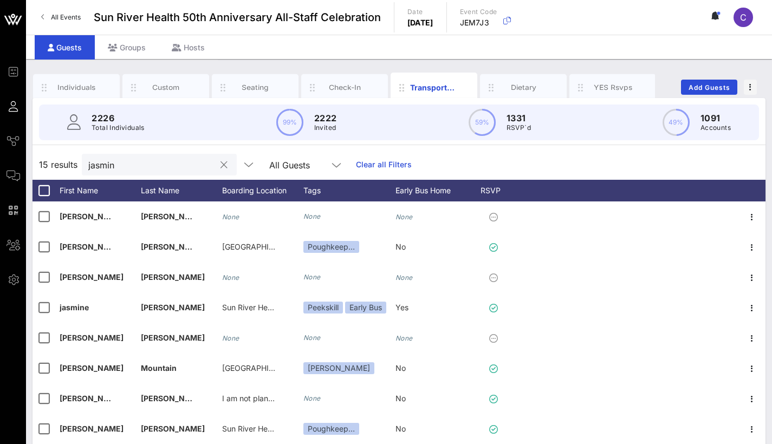
click at [202, 168] on input "jasmin" at bounding box center [151, 165] width 127 height 14
click at [226, 164] on button "clear icon" at bounding box center [223, 165] width 7 height 11
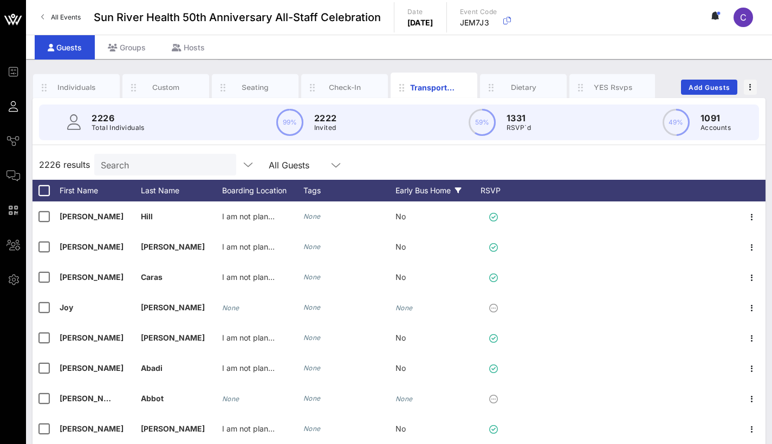
click at [423, 184] on div "Early Bus Home" at bounding box center [435, 191] width 81 height 22
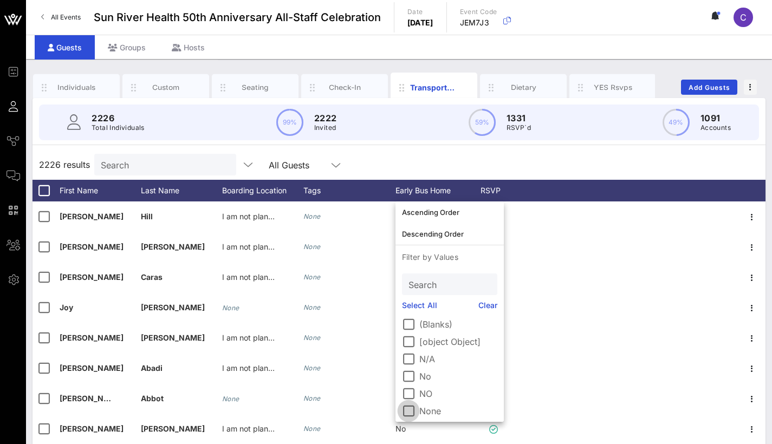
click at [412, 309] on div at bounding box center [408, 411] width 18 height 18
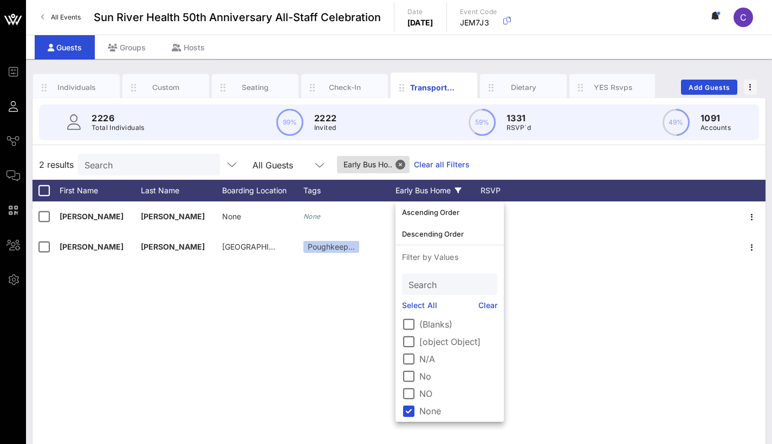
click at [123, 309] on div "carmen Rodriguez None None None Gia Vazquez Poughkeepsie Poughkeep… None" at bounding box center [399, 364] width 733 height 325
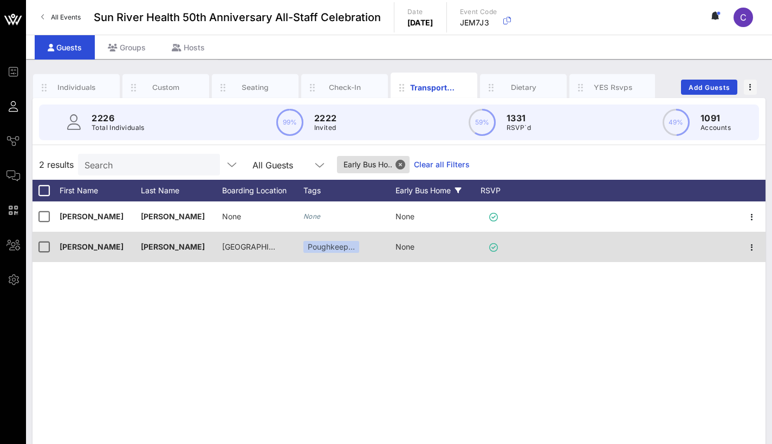
click at [339, 241] on div "Poughkeep…" at bounding box center [331, 247] width 56 height 12
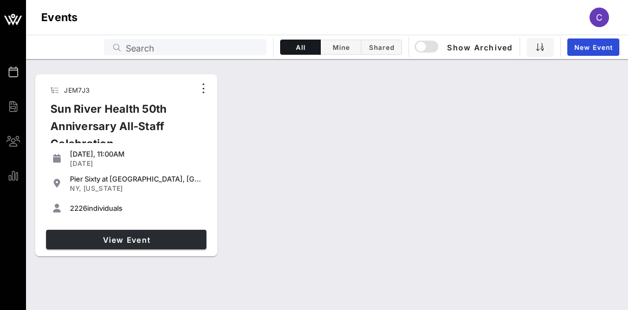
click at [96, 243] on span "View Event" at bounding box center [126, 239] width 152 height 9
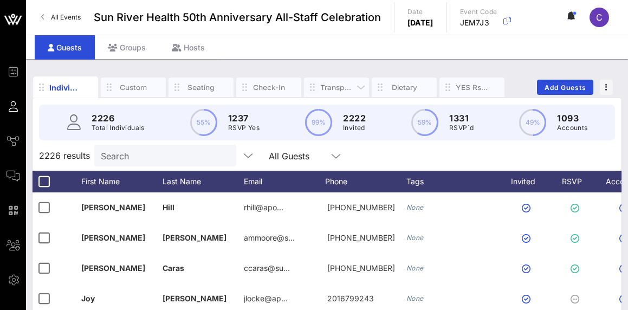
click at [316, 85] on icon "button" at bounding box center [312, 87] width 13 height 12
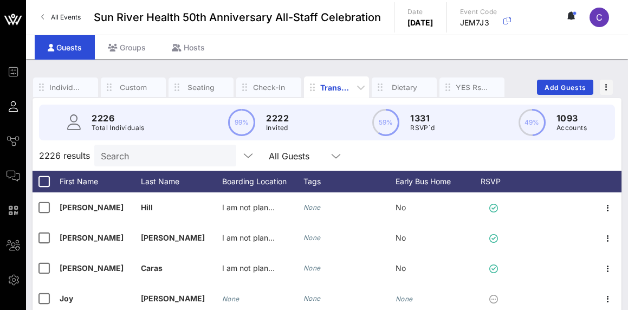
click at [342, 87] on div "Transportation" at bounding box center [336, 87] width 33 height 11
click at [261, 191] on div "Boarding Location" at bounding box center [262, 182] width 81 height 22
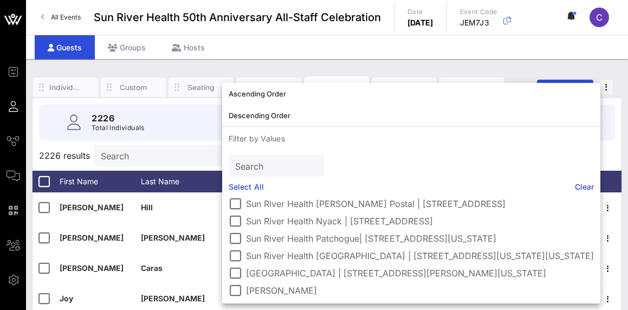
scroll to position [306, 0]
drag, startPoint x: 238, startPoint y: 273, endPoint x: 238, endPoint y: 287, distance: 14.1
click at [238, 273] on div at bounding box center [235, 273] width 18 height 18
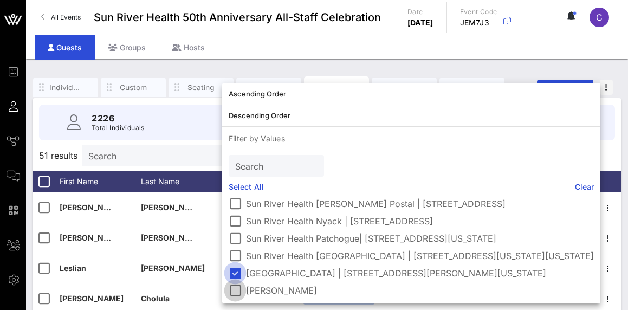
scroll to position [297, 0]
click at [233, 290] on div at bounding box center [235, 290] width 18 height 18
click at [257, 53] on div "Guests Groups Hosts" at bounding box center [327, 47] width 602 height 24
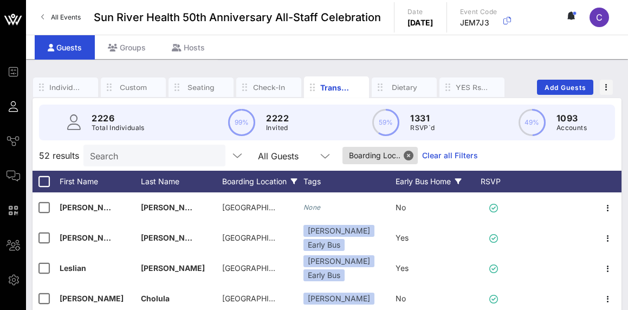
click at [429, 180] on div "Early Bus Home" at bounding box center [435, 182] width 81 height 22
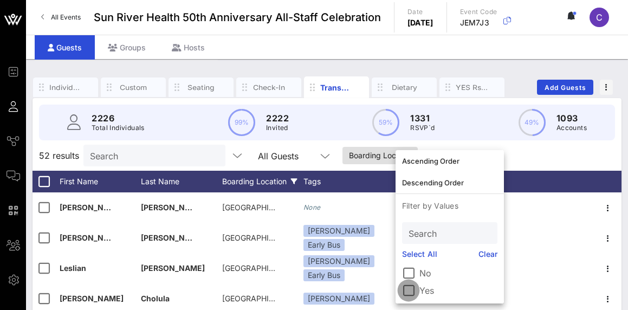
click at [412, 290] on div at bounding box center [408, 290] width 18 height 18
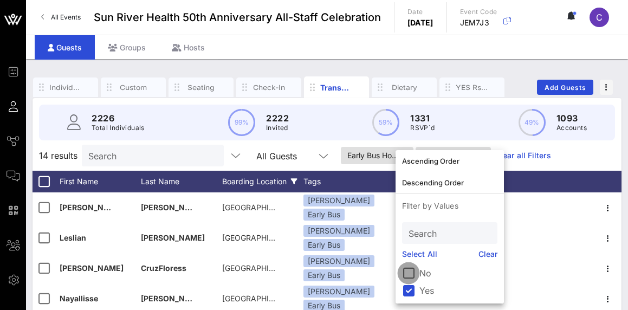
click at [412, 275] on div at bounding box center [408, 273] width 18 height 18
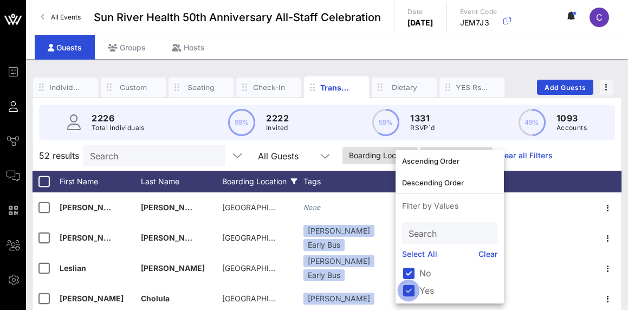
click at [411, 293] on div at bounding box center [408, 290] width 18 height 18
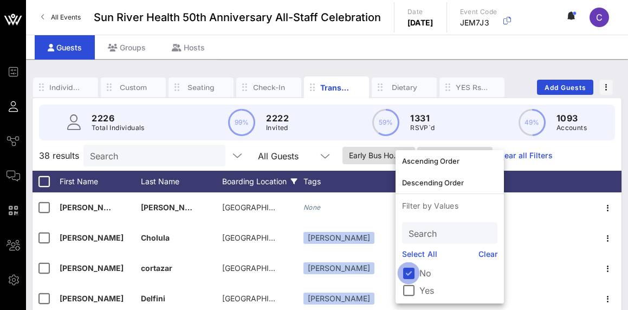
click at [406, 272] on div at bounding box center [408, 273] width 18 height 18
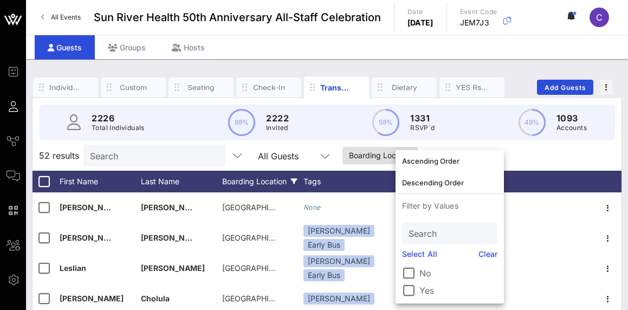
click at [215, 141] on div "2226 Total Individuals 99% 2222 Invited 59% 1331 RSVP`d 49% 1093 Accounts" at bounding box center [327, 122] width 602 height 49
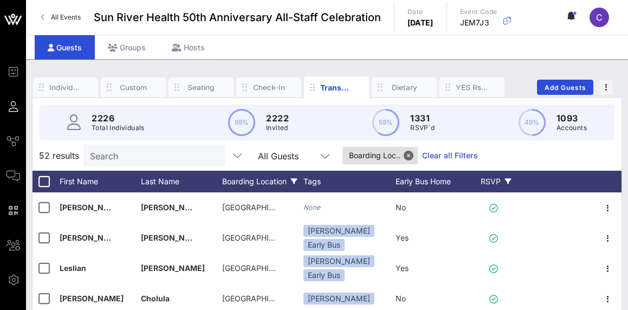
click at [490, 180] on div "RSVP" at bounding box center [496, 182] width 38 height 22
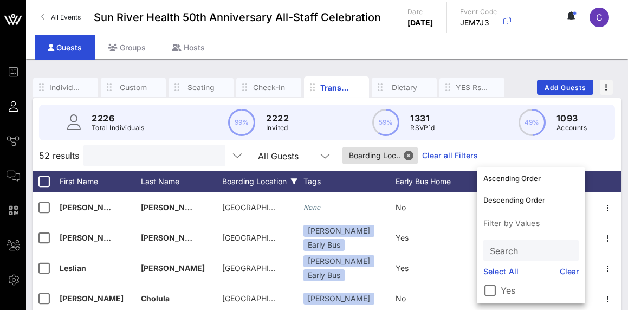
click at [159, 152] on input "text" at bounding box center [153, 155] width 127 height 14
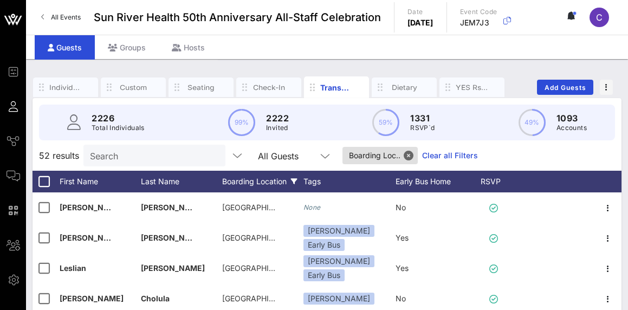
click at [267, 181] on div "Boarding Location" at bounding box center [262, 182] width 81 height 22
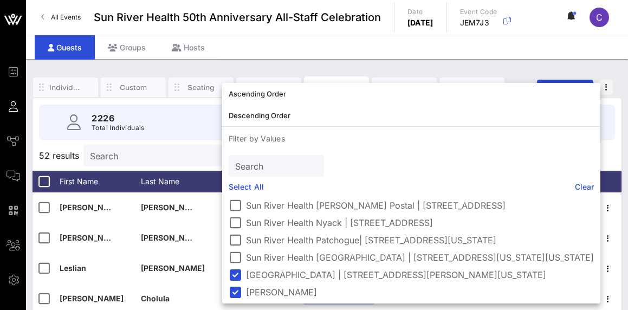
scroll to position [306, 0]
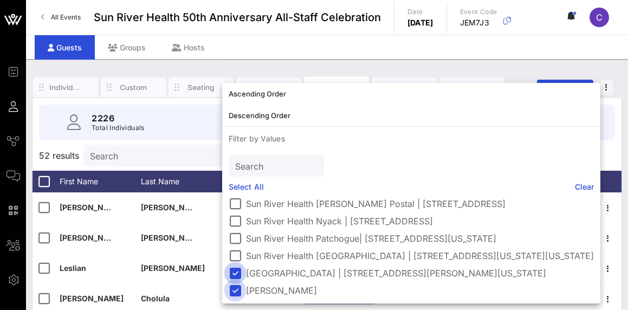
drag, startPoint x: 236, startPoint y: 270, endPoint x: 238, endPoint y: 285, distance: 15.8
click at [236, 270] on div at bounding box center [235, 273] width 18 height 18
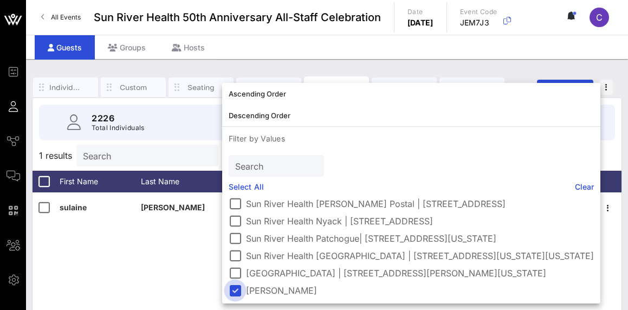
scroll to position [297, 0]
click at [237, 290] on div at bounding box center [235, 290] width 18 height 18
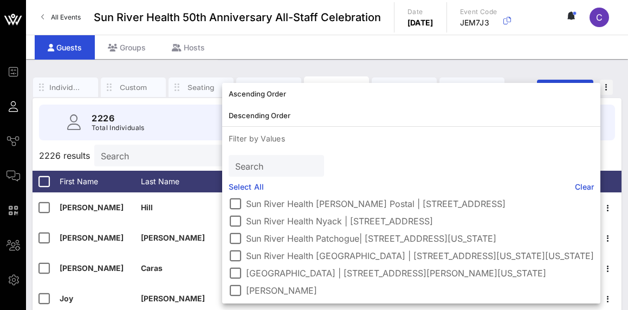
click at [600, 267] on div "(Blanks) [object Object] Amityville Beacon I am not planning to take a shuttle.…" at bounding box center [411, 249] width 378 height 108
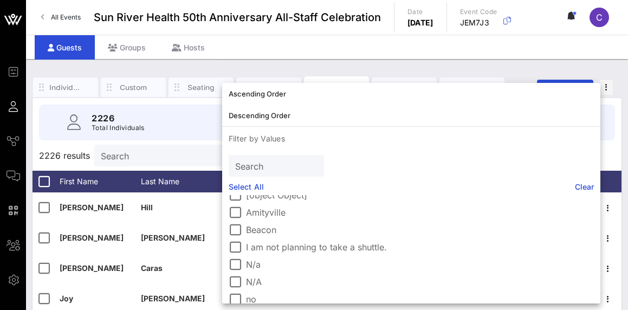
scroll to position [18, 0]
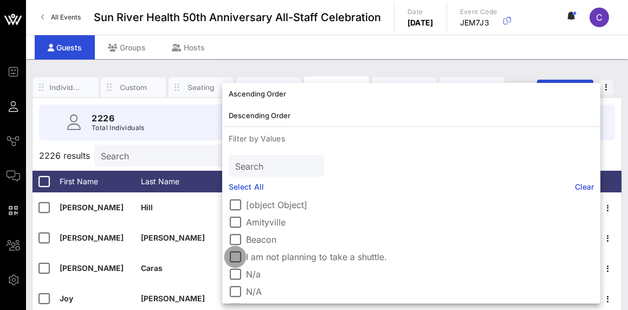
click at [233, 259] on div at bounding box center [235, 257] width 18 height 18
click at [237, 274] on div at bounding box center [235, 274] width 18 height 18
click at [234, 288] on div at bounding box center [235, 291] width 18 height 18
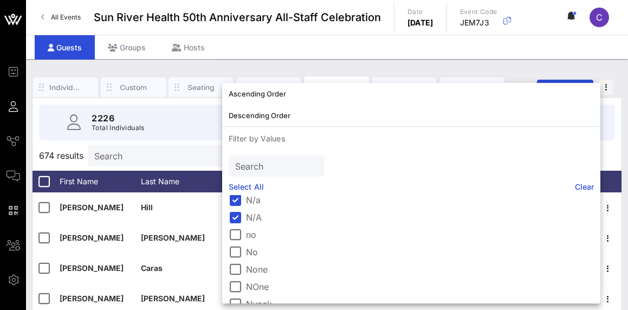
scroll to position [97, 0]
drag, startPoint x: 234, startPoint y: 231, endPoint x: 236, endPoint y: 251, distance: 19.6
click at [234, 231] on div at bounding box center [235, 230] width 18 height 18
click at [236, 251] on div at bounding box center [235, 247] width 18 height 18
drag, startPoint x: 236, startPoint y: 245, endPoint x: 234, endPoint y: 268, distance: 22.8
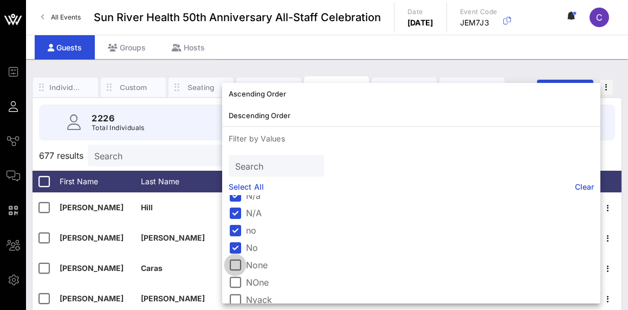
click at [236, 245] on div at bounding box center [235, 247] width 18 height 18
click at [234, 268] on div at bounding box center [235, 267] width 18 height 18
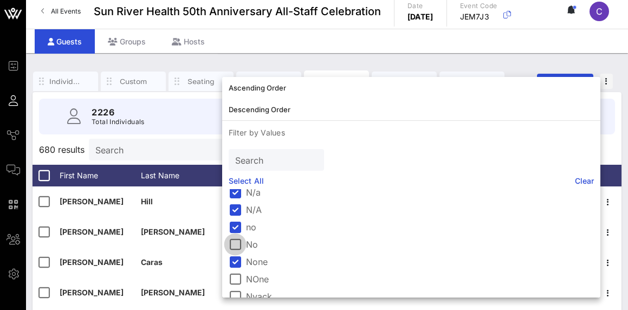
drag, startPoint x: 236, startPoint y: 284, endPoint x: 237, endPoint y: 241, distance: 43.4
click at [236, 285] on div at bounding box center [235, 279] width 18 height 18
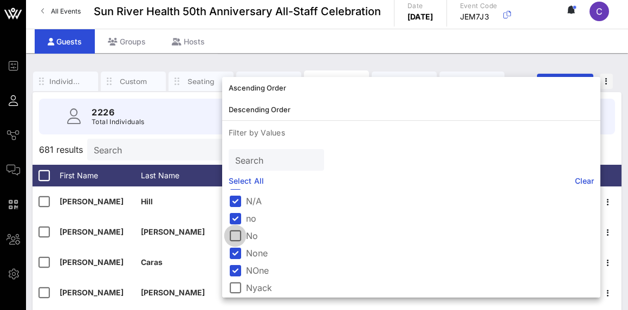
click at [237, 233] on div at bounding box center [235, 235] width 18 height 18
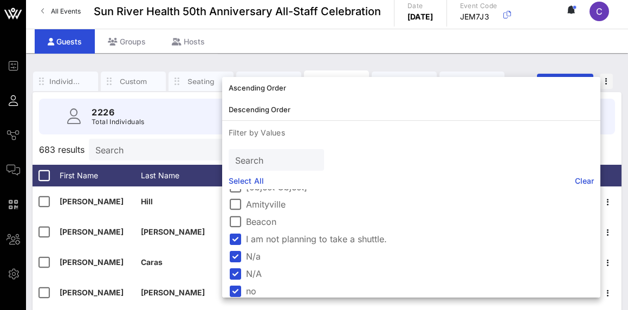
scroll to position [33, 0]
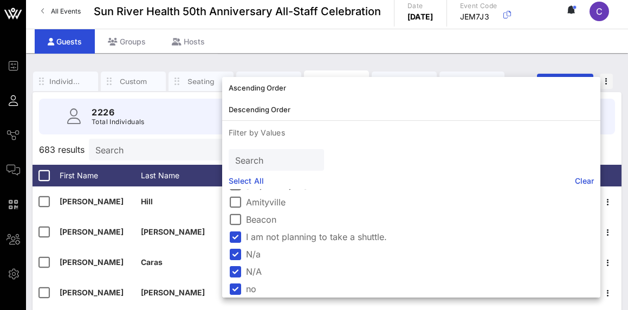
click at [229, 58] on div "Individuals Custom Seating Check-In Transportation Dietary YES Rsvps Add Guests…" at bounding box center [327, 287] width 602 height 469
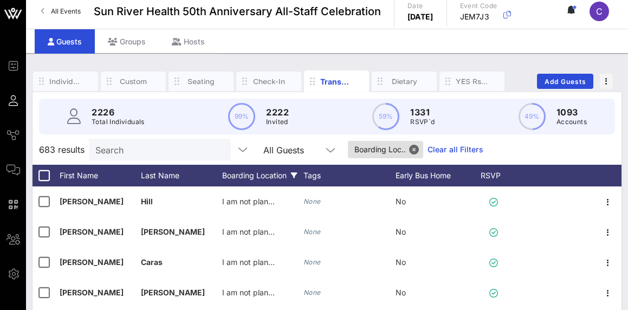
click at [269, 176] on div "Boarding Location" at bounding box center [262, 176] width 81 height 22
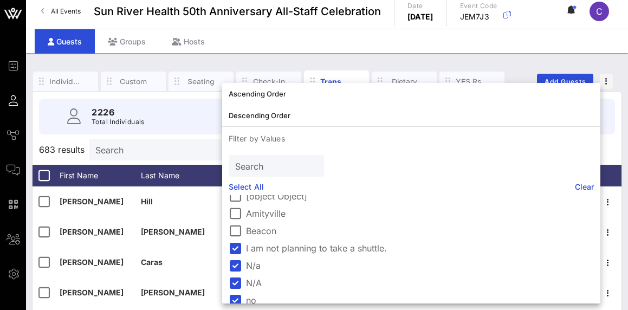
scroll to position [0, 0]
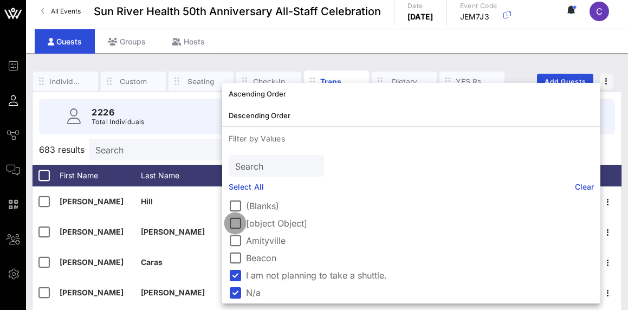
click at [239, 225] on div at bounding box center [235, 223] width 18 height 18
click at [245, 51] on div "Guests Groups Hosts" at bounding box center [327, 41] width 602 height 24
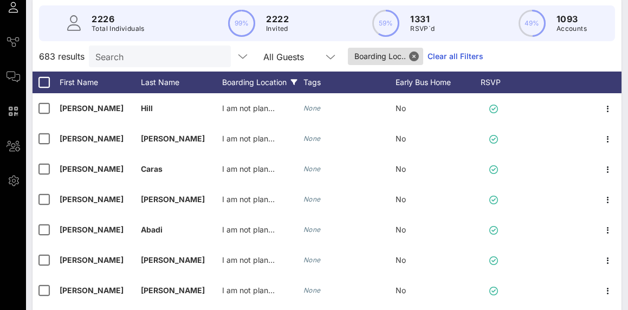
scroll to position [101, 0]
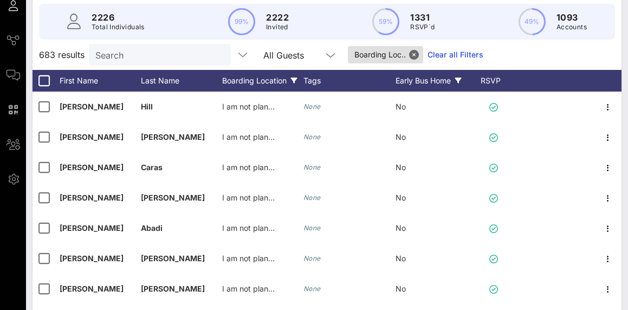
click at [411, 82] on div "Early Bus Home" at bounding box center [435, 81] width 81 height 22
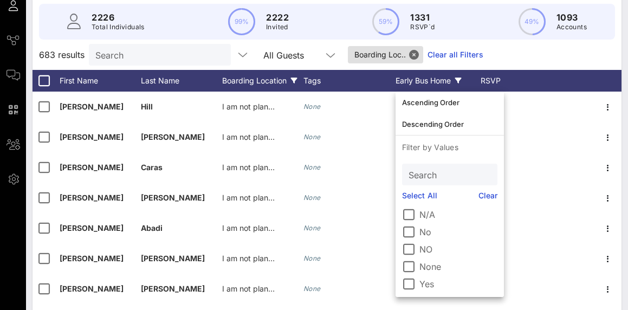
click at [411, 82] on div "Early Bus Home" at bounding box center [435, 81] width 81 height 22
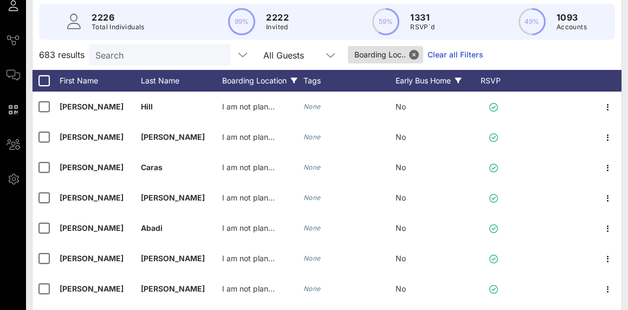
click at [443, 82] on div "Early Bus Home" at bounding box center [435, 81] width 81 height 22
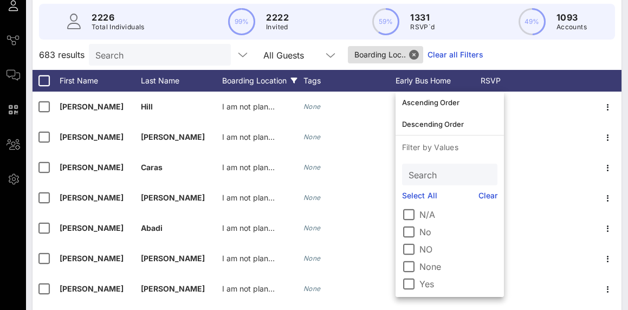
click at [530, 60] on div "683 results Search All Guests Boarding Loc.. Clear all Filters" at bounding box center [327, 55] width 589 height 30
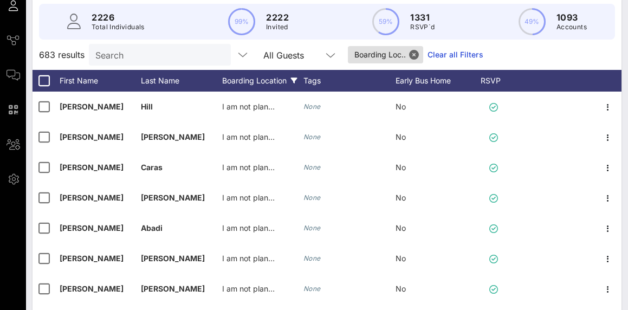
click at [232, 79] on div "Boarding Location" at bounding box center [262, 81] width 81 height 22
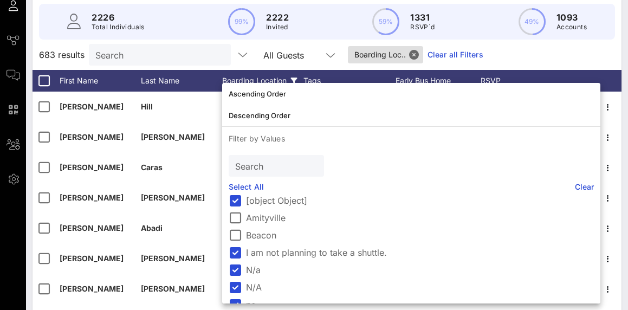
scroll to position [0, 0]
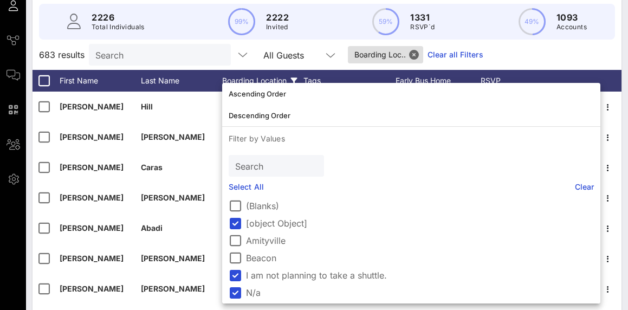
click at [519, 54] on div "683 results Search All Guests Boarding Loc.. Clear all Filters" at bounding box center [327, 55] width 589 height 30
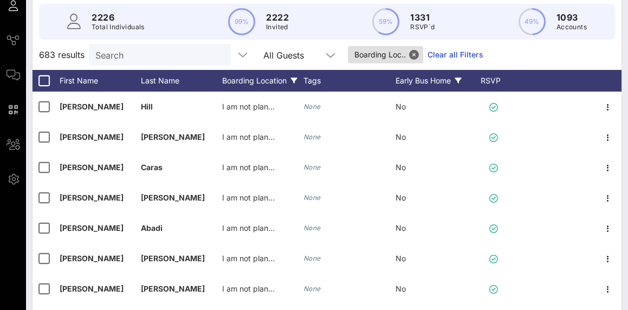
click at [430, 82] on div "Early Bus Home" at bounding box center [435, 81] width 81 height 22
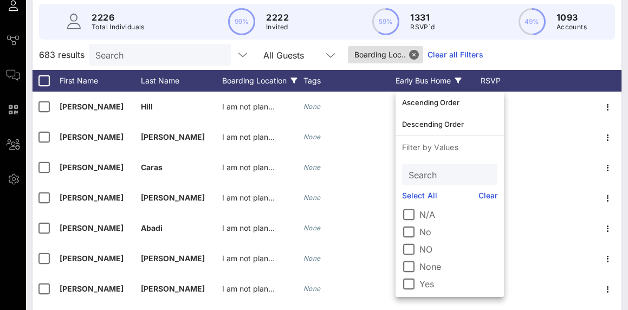
click at [430, 82] on div "Early Bus Home" at bounding box center [435, 81] width 81 height 22
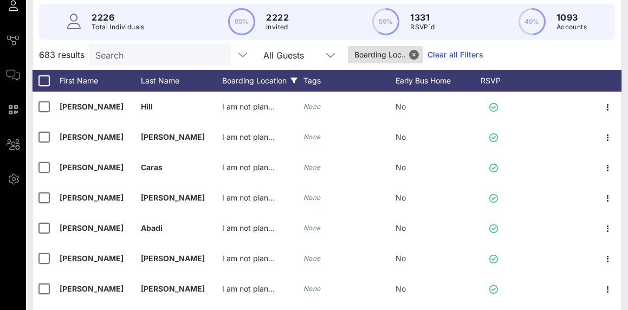
click at [531, 59] on div "683 results Search All Guests Boarding Loc.. Clear all Filters" at bounding box center [327, 55] width 589 height 30
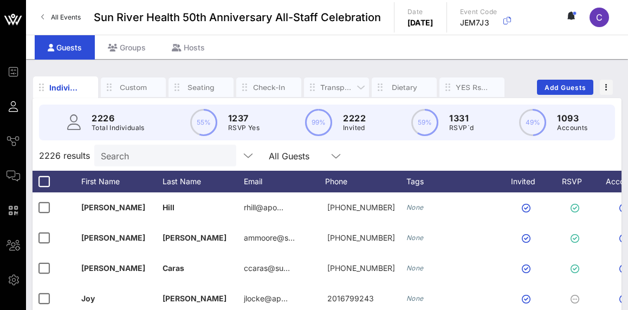
click at [337, 83] on div "Transportation" at bounding box center [336, 87] width 33 height 10
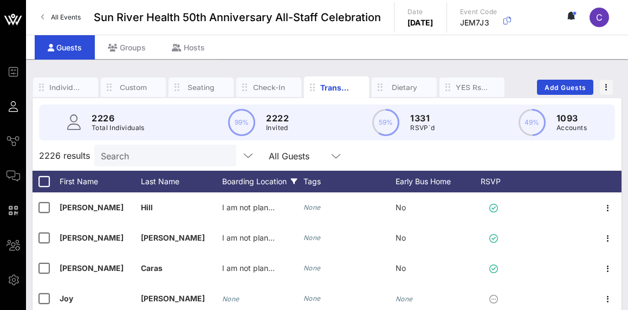
click at [291, 185] on icon at bounding box center [294, 181] width 7 height 7
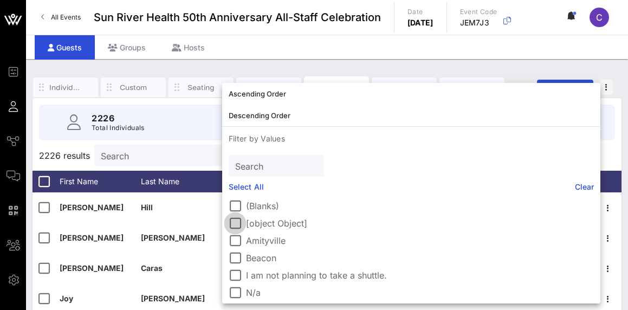
click at [236, 226] on div at bounding box center [235, 223] width 18 height 18
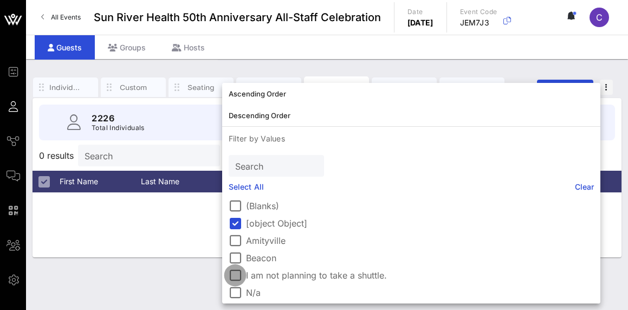
click at [233, 274] on div at bounding box center [235, 275] width 18 height 18
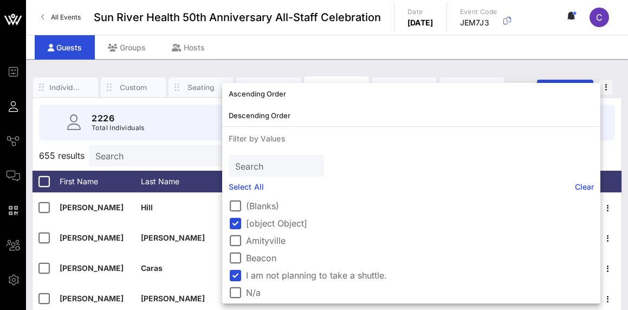
scroll to position [12, 0]
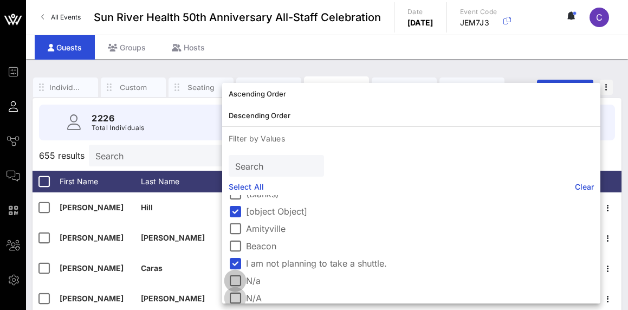
drag, startPoint x: 240, startPoint y: 278, endPoint x: 234, endPoint y: 295, distance: 18.3
click at [240, 278] on div at bounding box center [235, 280] width 18 height 18
click at [235, 295] on div at bounding box center [235, 298] width 18 height 18
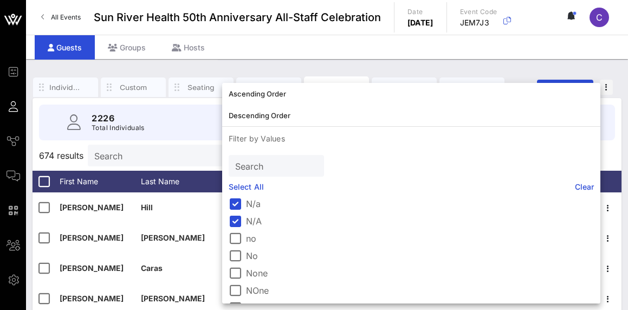
scroll to position [97, 0]
click at [233, 230] on div at bounding box center [235, 230] width 18 height 18
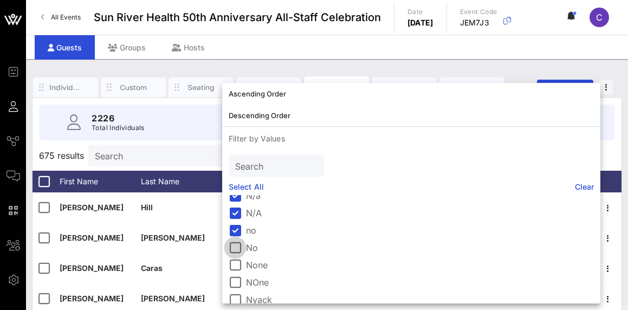
click at [235, 248] on div at bounding box center [235, 247] width 18 height 18
click at [238, 264] on div at bounding box center [235, 265] width 18 height 18
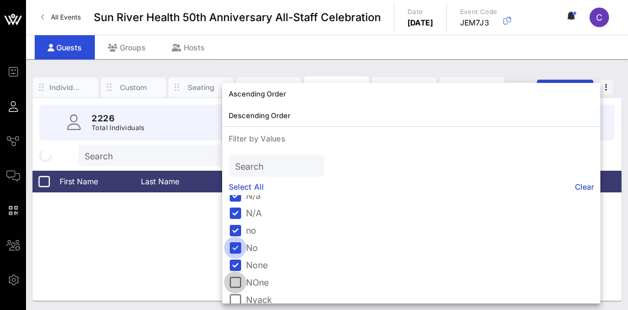
click at [236, 280] on div at bounding box center [235, 282] width 18 height 18
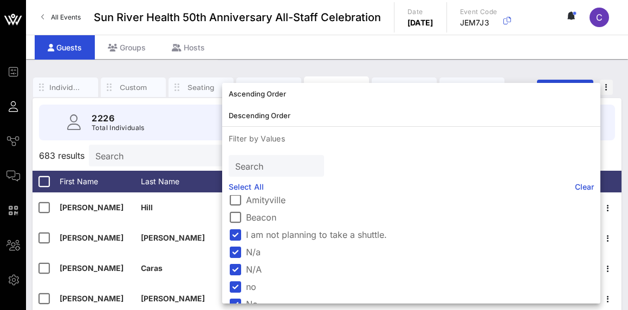
scroll to position [0, 0]
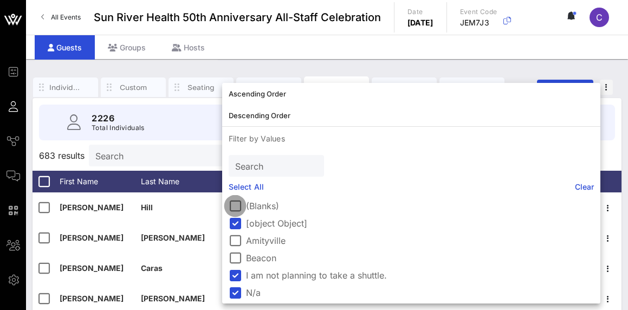
click at [239, 206] on div at bounding box center [235, 206] width 18 height 18
click at [233, 206] on div at bounding box center [235, 206] width 18 height 18
click at [235, 224] on div at bounding box center [235, 223] width 18 height 18
click at [452, 68] on div "Individuals Custom Seating Check-In Transportation Dietary YES Rsvps Add Guests…" at bounding box center [327, 293] width 602 height 469
